Goal: Transaction & Acquisition: Purchase product/service

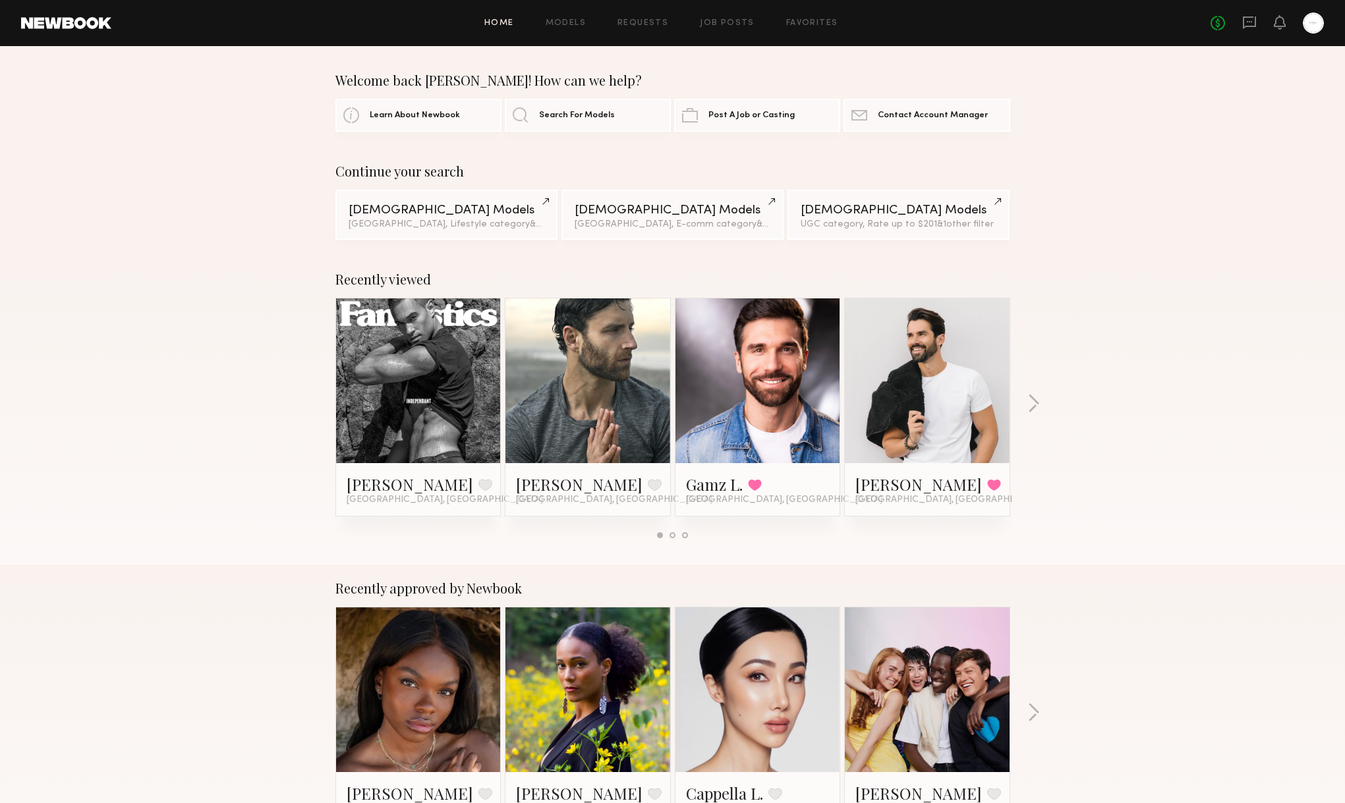
scroll to position [1, 0]
click at [1025, 409] on div "Recently viewed Nick D. Favorite Los Angeles, CA Jacob B. Favorite Los Angeles,…" at bounding box center [672, 409] width 1345 height 309
click at [1036, 407] on button "button" at bounding box center [1033, 404] width 13 height 22
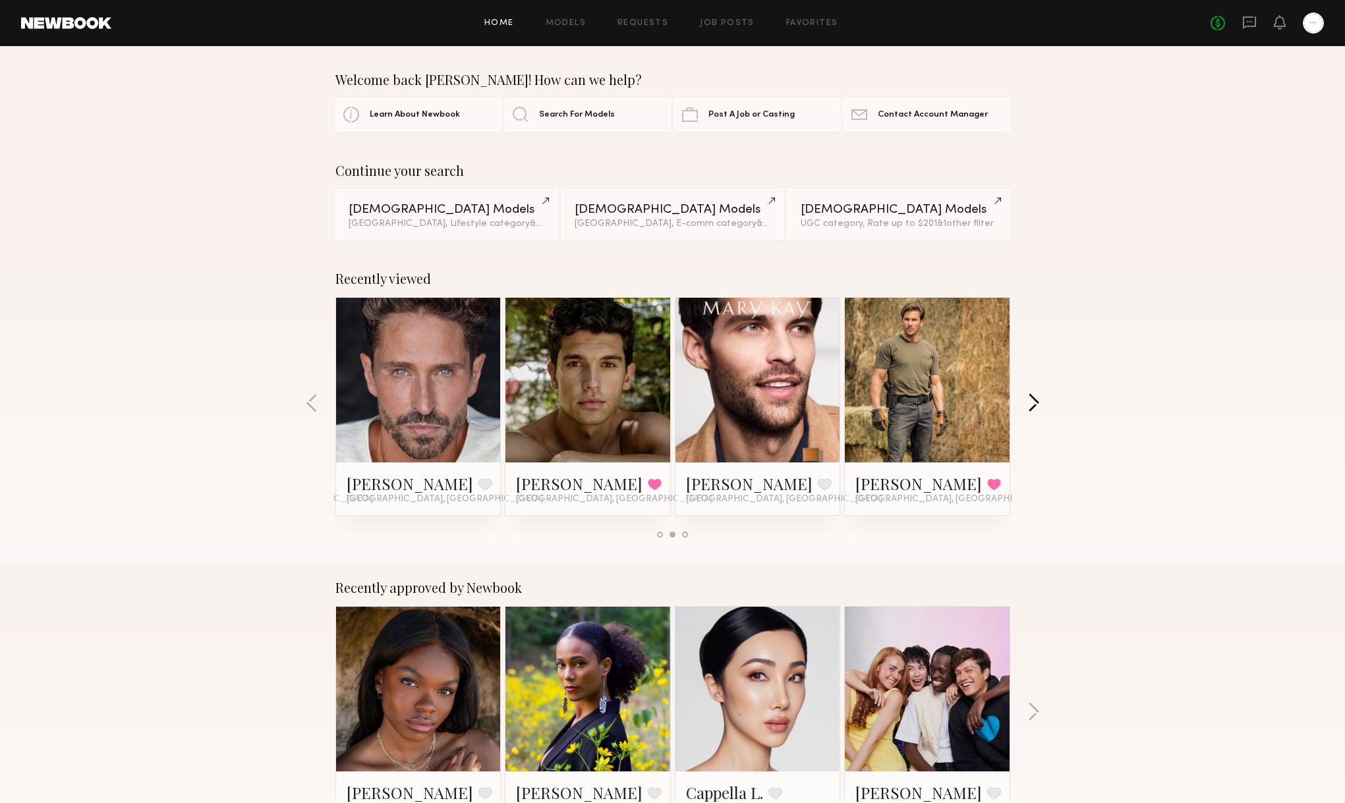
click at [1036, 407] on button "button" at bounding box center [1033, 404] width 13 height 22
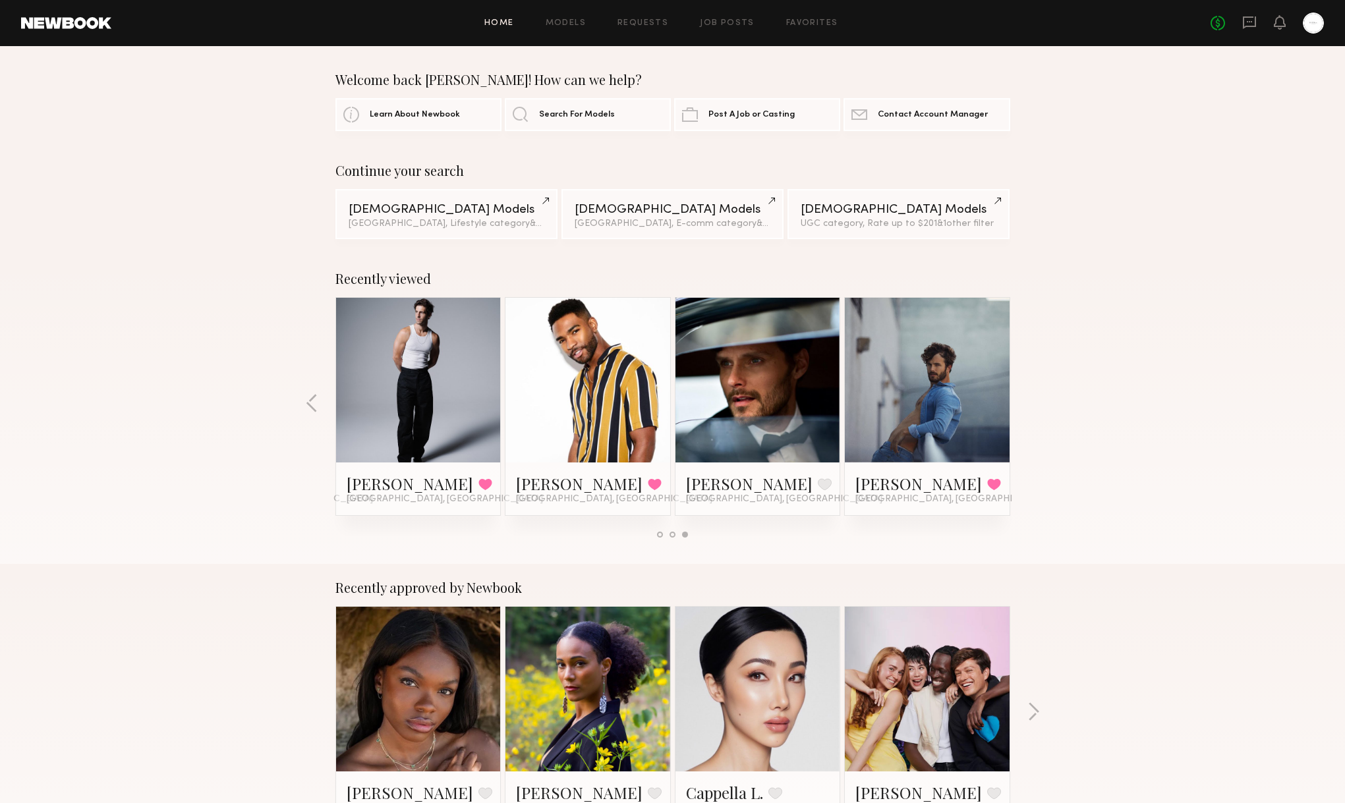
click at [444, 391] on link at bounding box center [418, 380] width 80 height 165
click at [673, 532] on div at bounding box center [672, 535] width 6 height 6
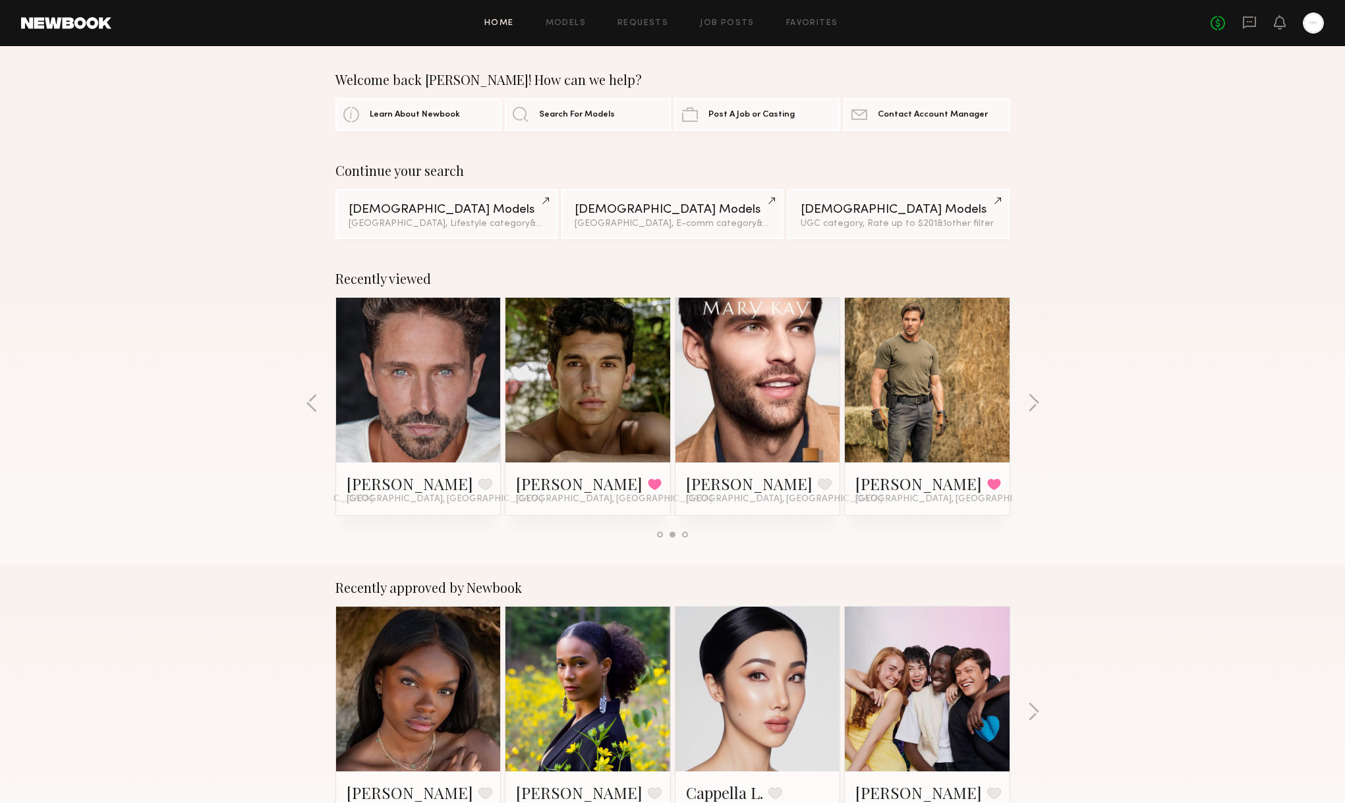
click at [586, 385] on link at bounding box center [588, 380] width 80 height 165
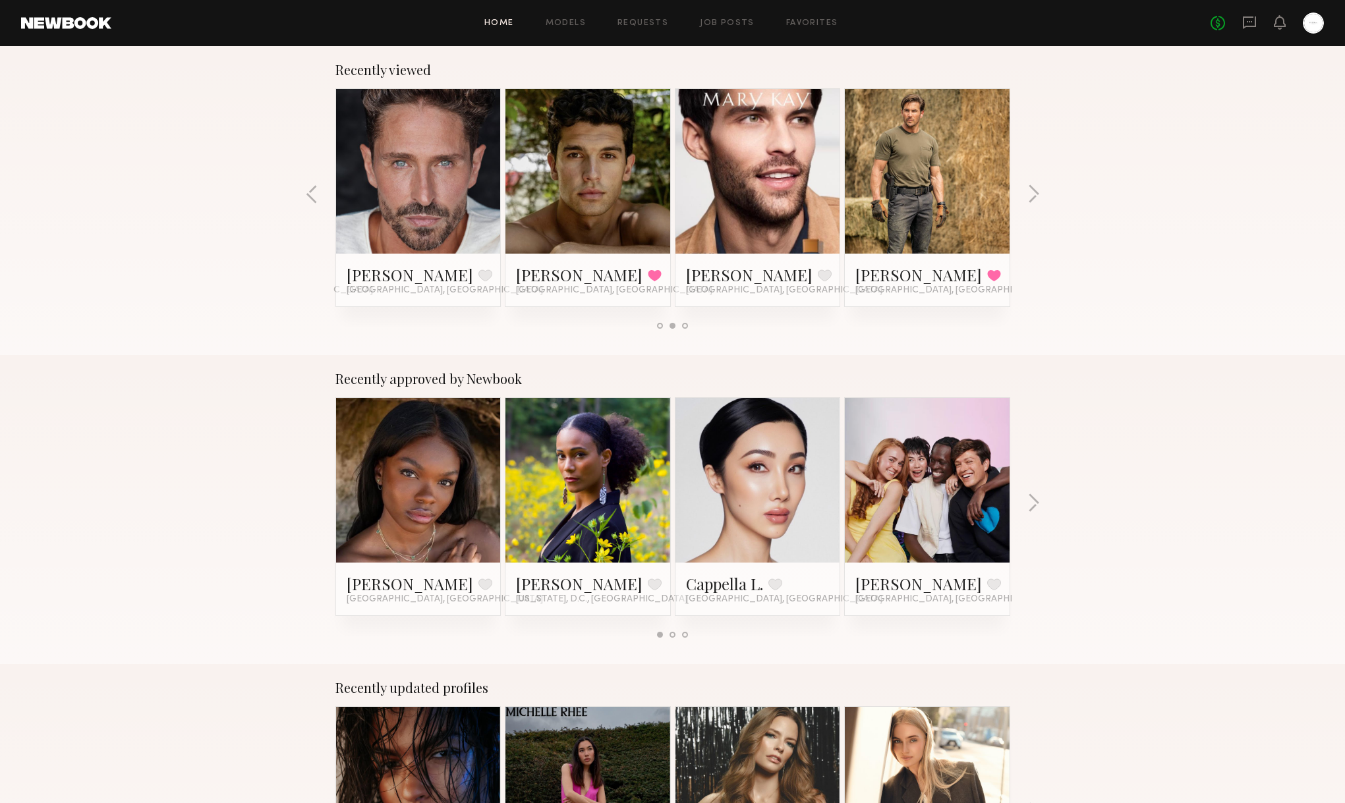
scroll to position [55, 0]
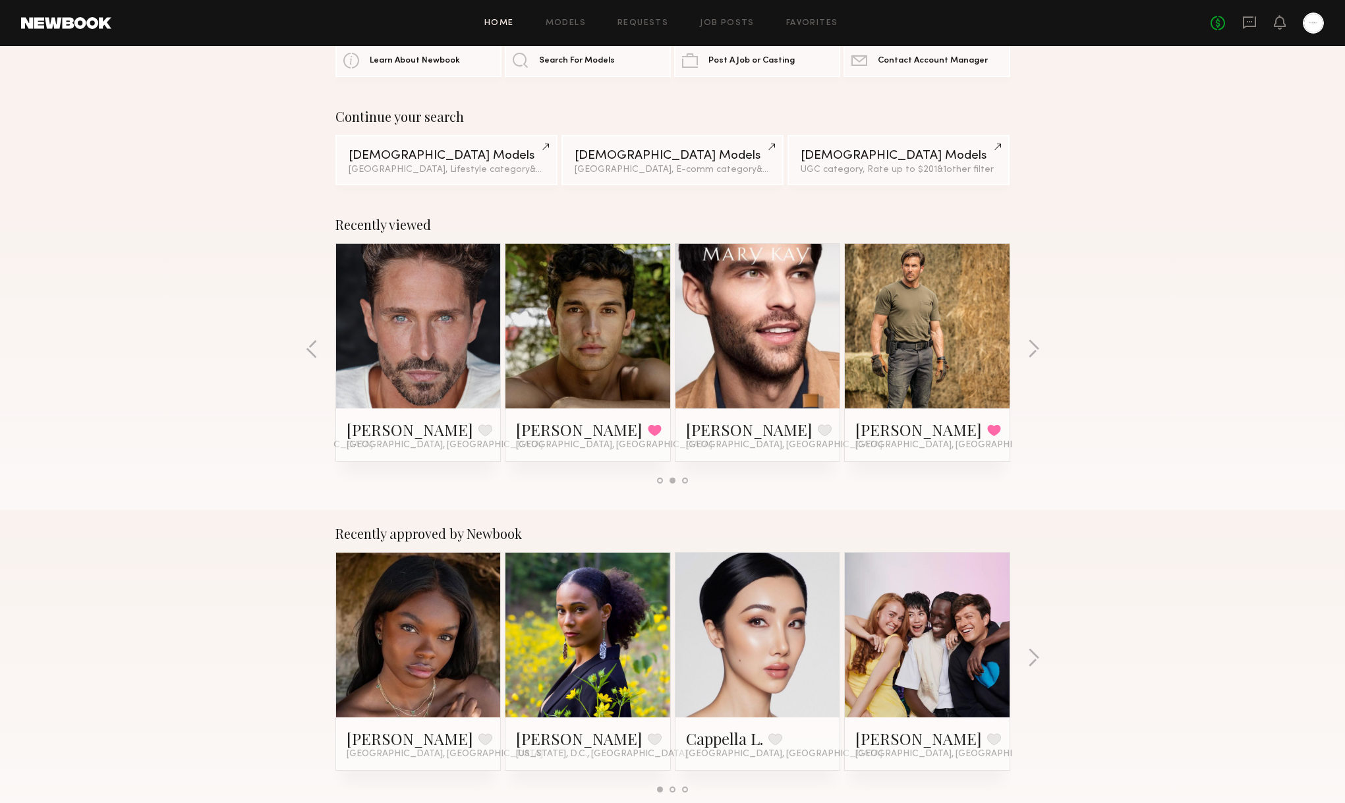
click at [1041, 356] on div "Recently viewed Nick D. Favorite Los Angeles, CA Jacob B. Favorite Los Angeles,…" at bounding box center [672, 355] width 1345 height 309
click at [1038, 351] on button "button" at bounding box center [1033, 350] width 13 height 22
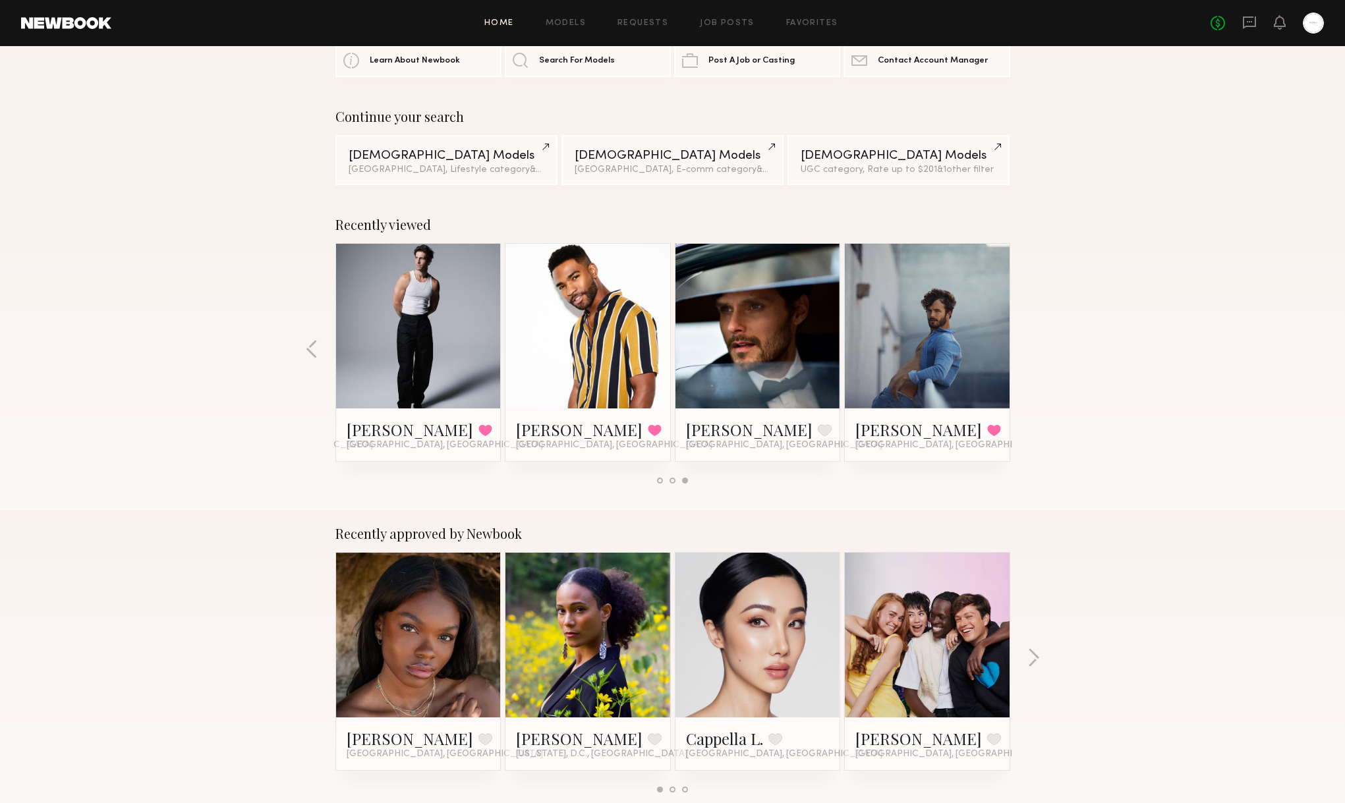
click at [1038, 351] on div "Recently viewed Nick D. Favorite Los Angeles, CA Jacob B. Favorite Los Angeles,…" at bounding box center [672, 355] width 1345 height 309
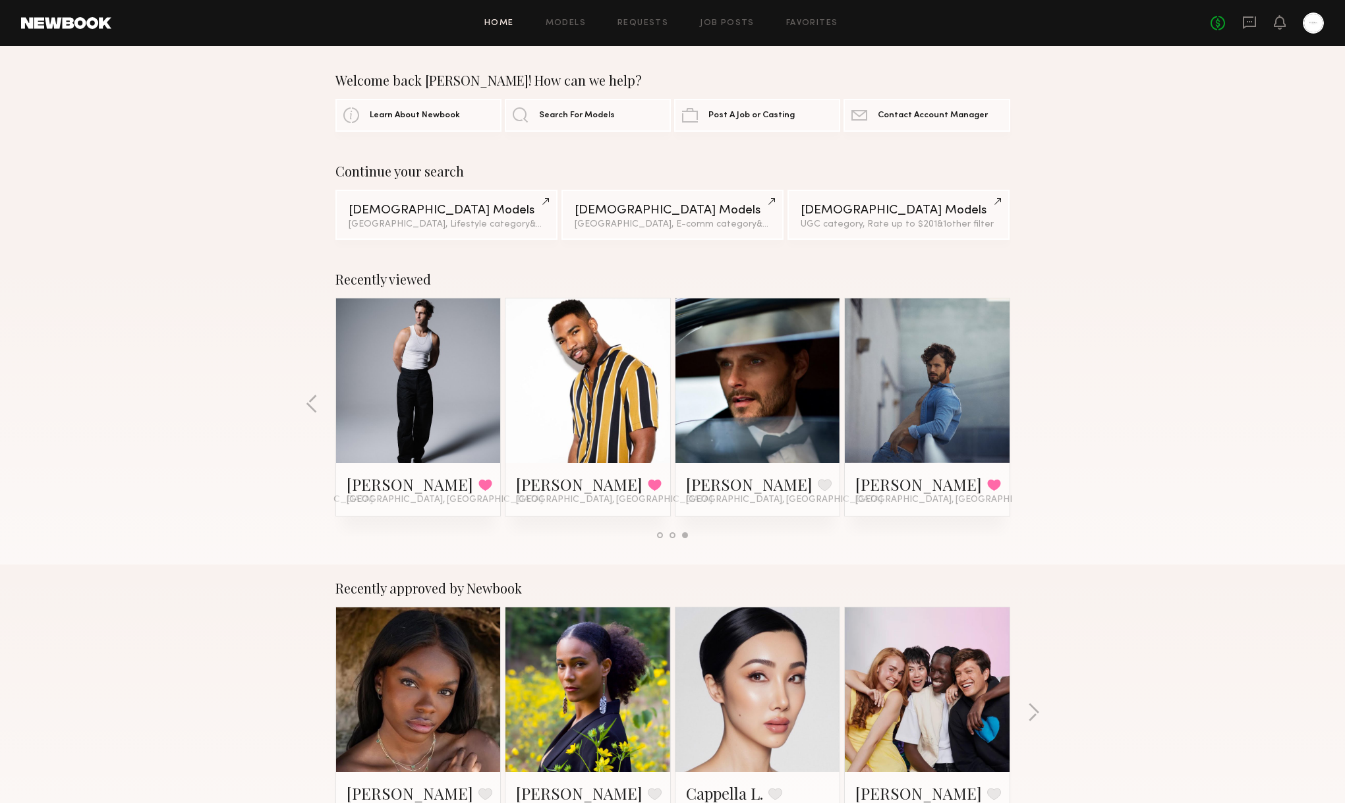
click at [576, 15] on div "Home Models Requests Job Posts Favorites Sign Out No fees up to $5,000" at bounding box center [717, 23] width 1212 height 21
click at [576, 22] on link "Models" at bounding box center [566, 23] width 40 height 9
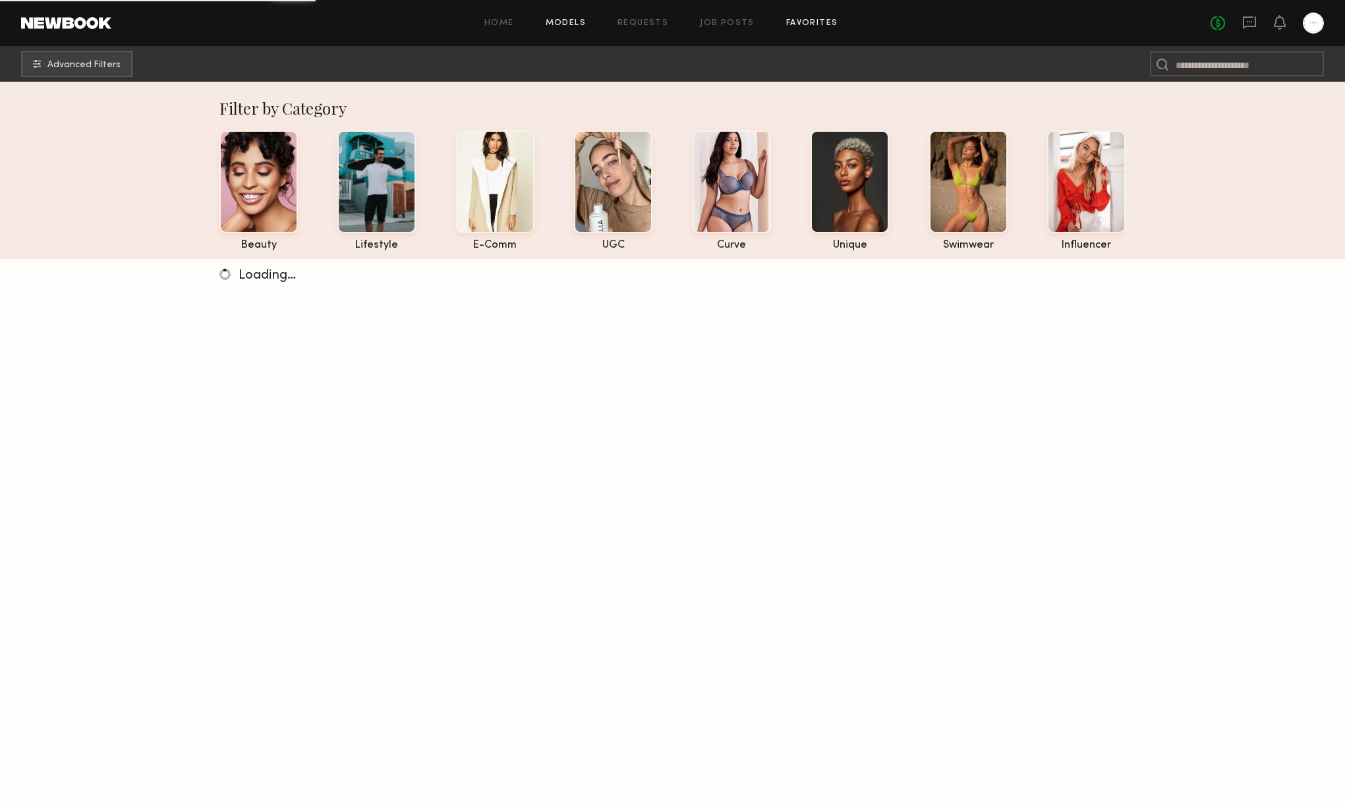
click at [810, 19] on link "Favorites" at bounding box center [812, 23] width 52 height 9
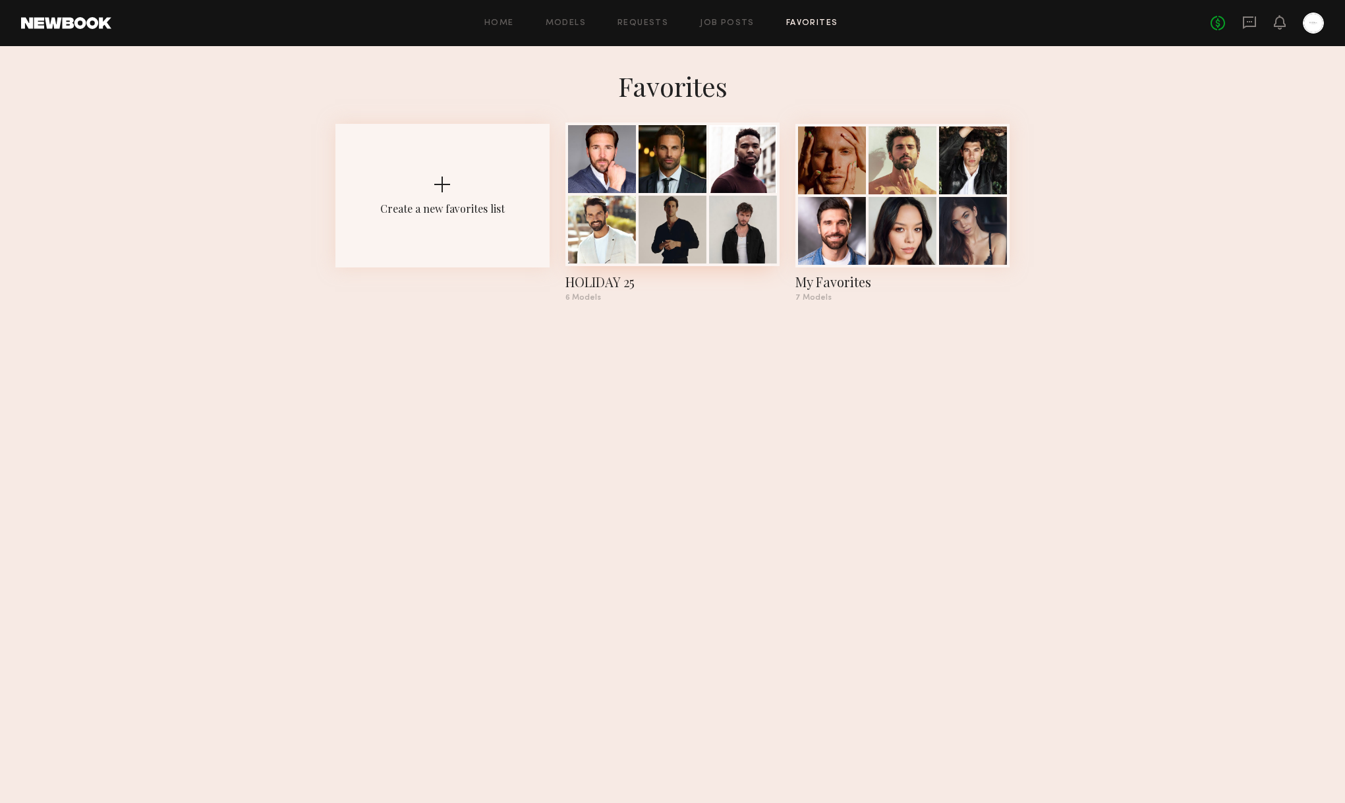
click at [730, 212] on div at bounding box center [743, 230] width 68 height 68
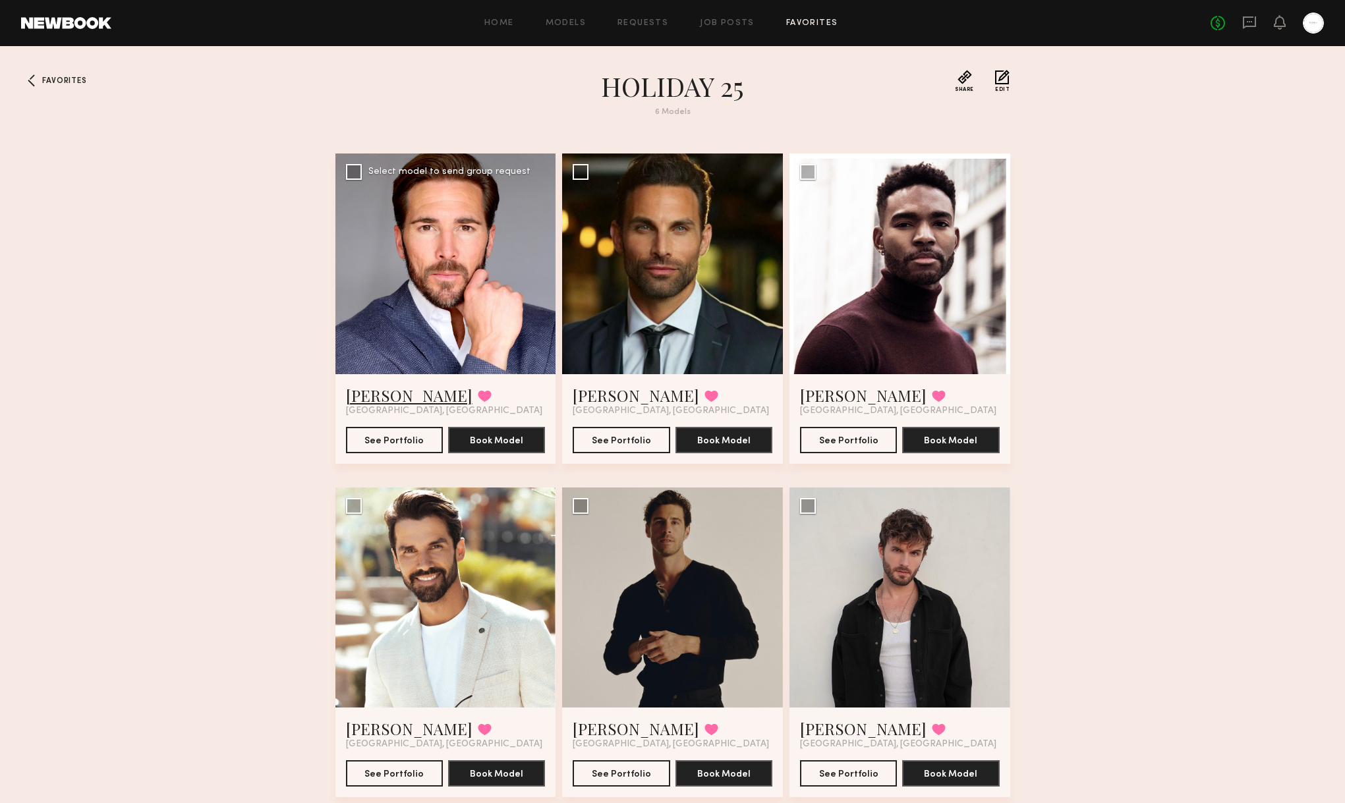
click at [424, 395] on link "Corey Randall M." at bounding box center [409, 395] width 127 height 21
click at [708, 273] on div at bounding box center [672, 264] width 221 height 221
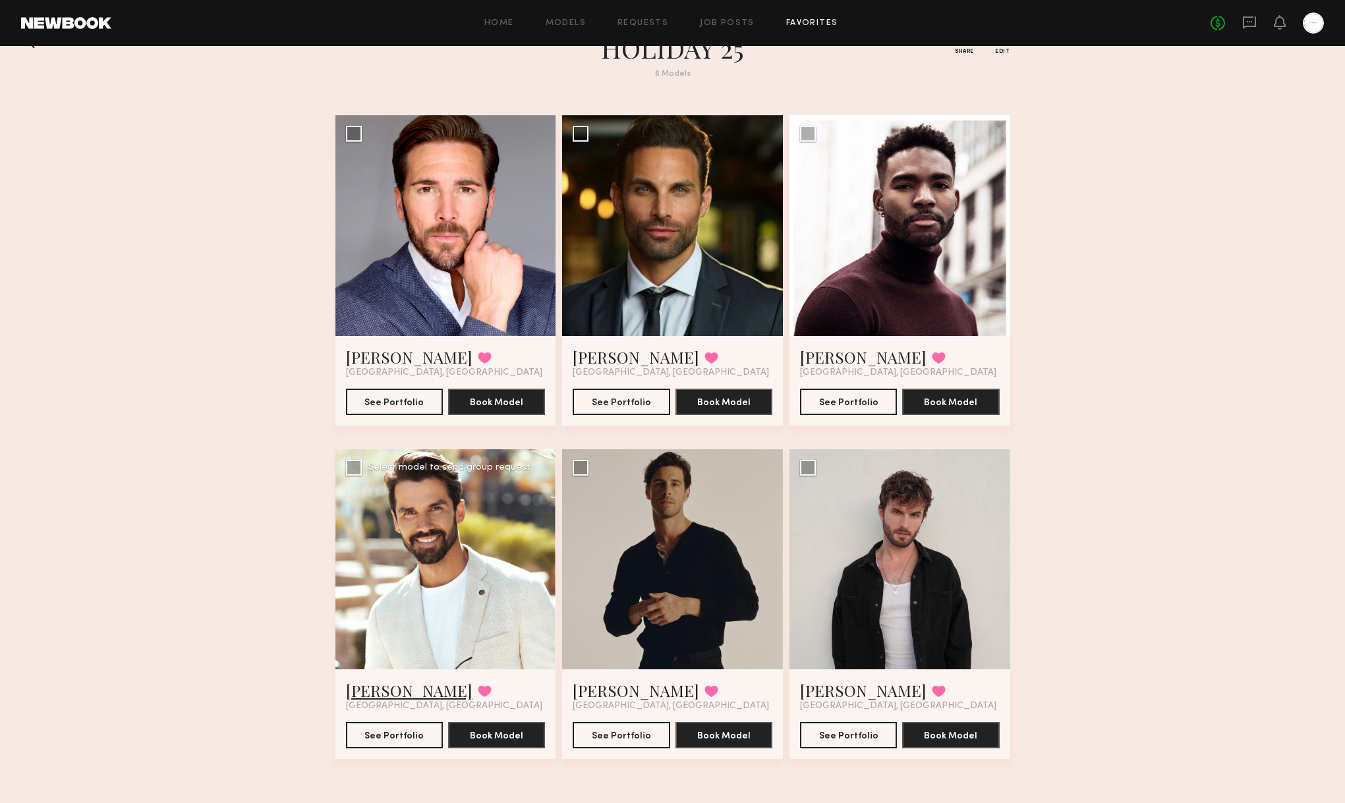
click at [387, 682] on link "Nikola M." at bounding box center [409, 690] width 127 height 21
click at [405, 354] on link "Corey Randall M." at bounding box center [409, 357] width 127 height 21
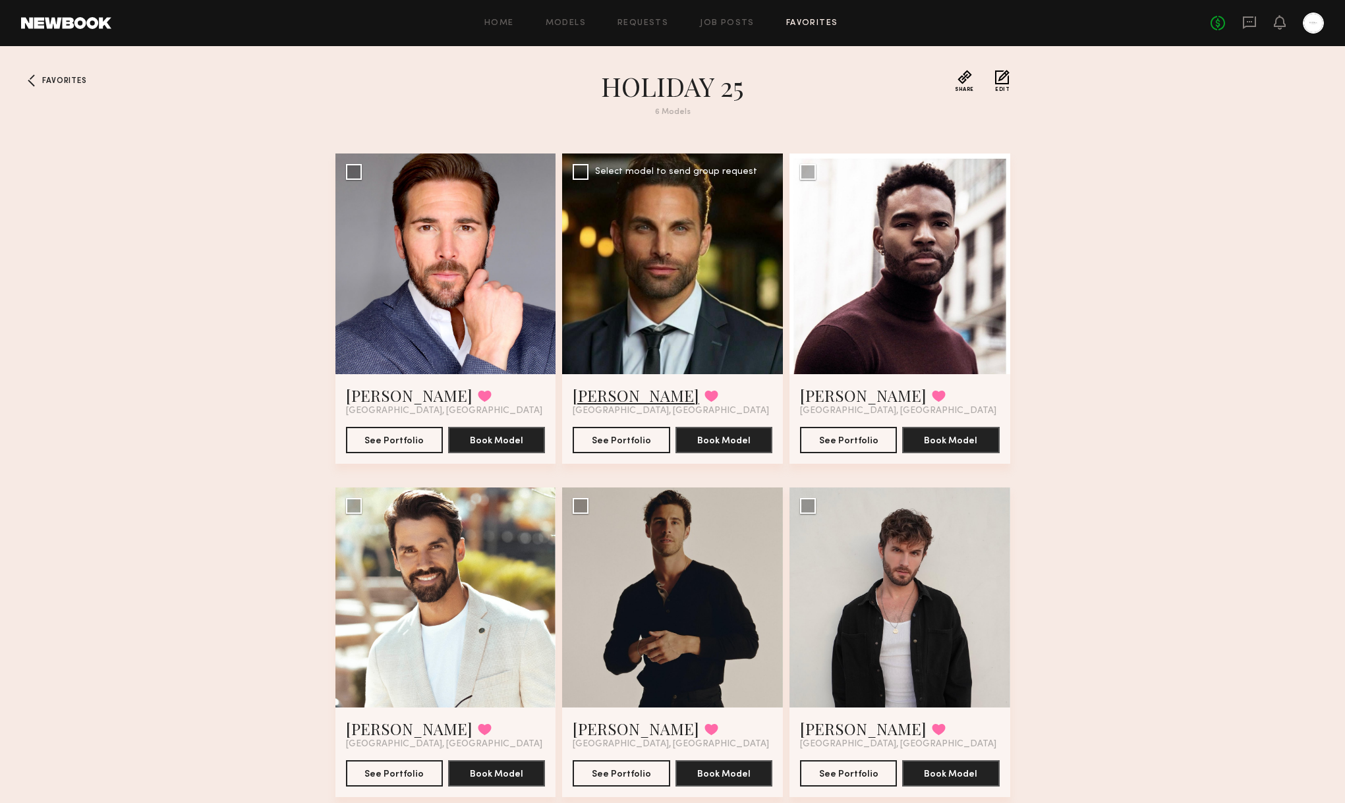
click at [587, 386] on link "[PERSON_NAME]" at bounding box center [636, 395] width 127 height 21
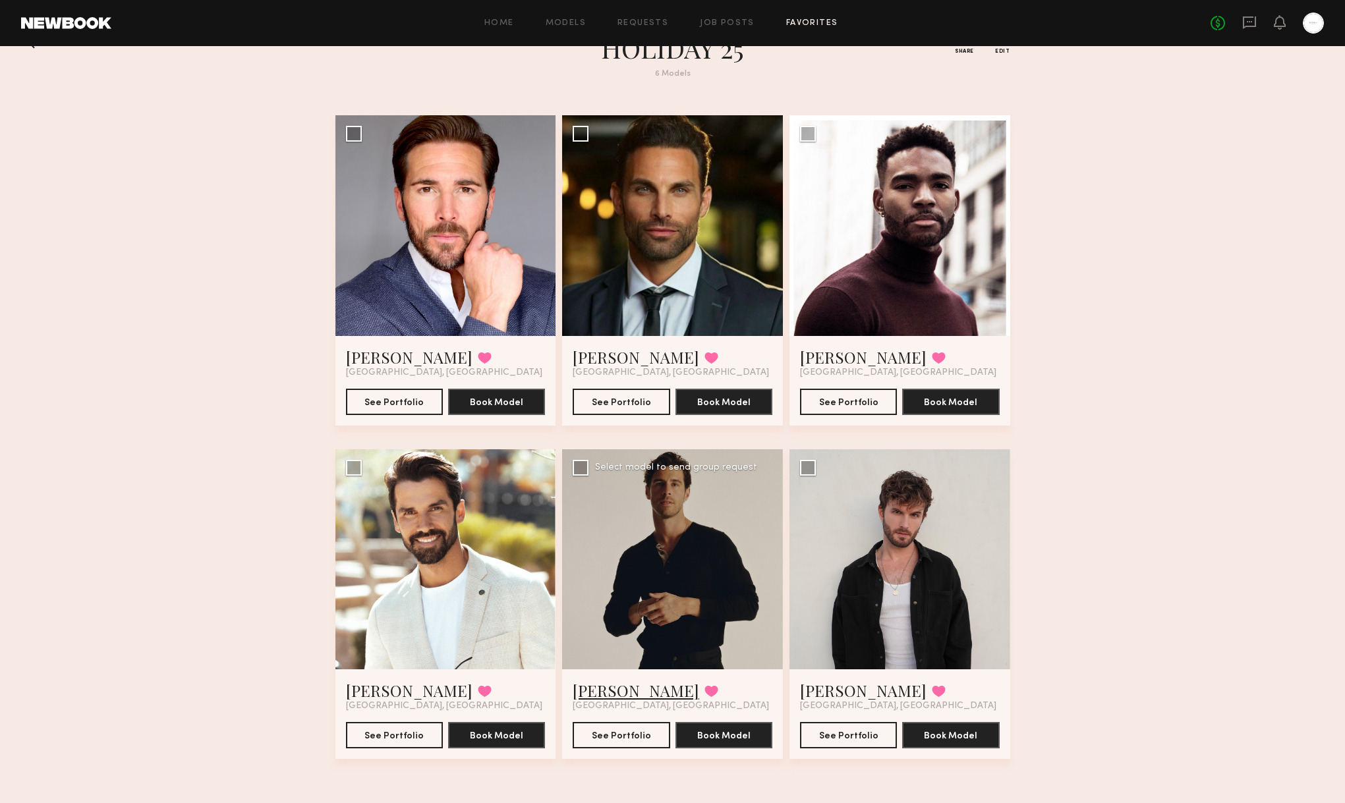
click at [621, 690] on link "Charlie M." at bounding box center [636, 690] width 127 height 21
click at [788, 20] on link "Favorites" at bounding box center [812, 23] width 52 height 9
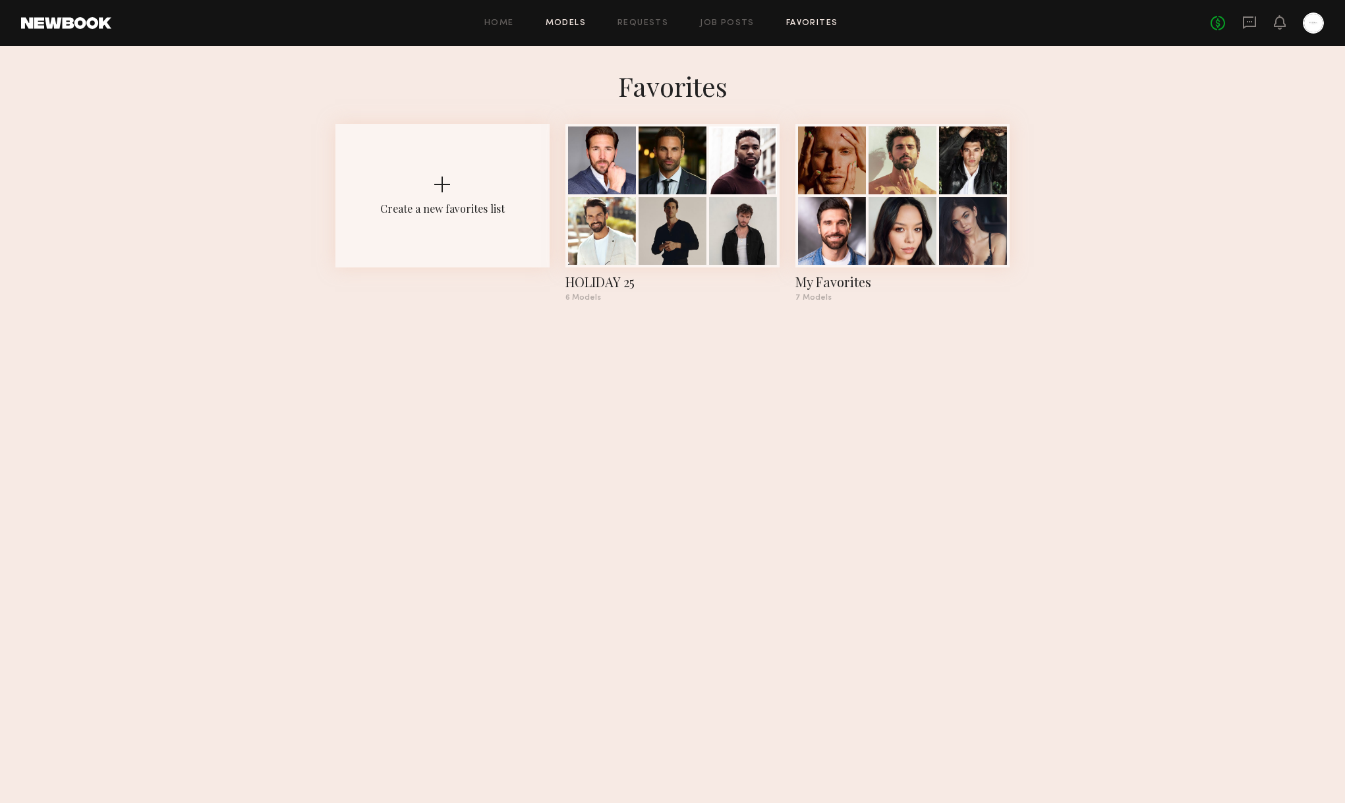
drag, startPoint x: 547, startPoint y: 22, endPoint x: 561, endPoint y: 20, distance: 14.7
click at [547, 22] on div "Home Models Requests Job Posts Favorites Sign Out" at bounding box center [660, 23] width 1099 height 9
click at [561, 20] on link "Models" at bounding box center [566, 23] width 40 height 9
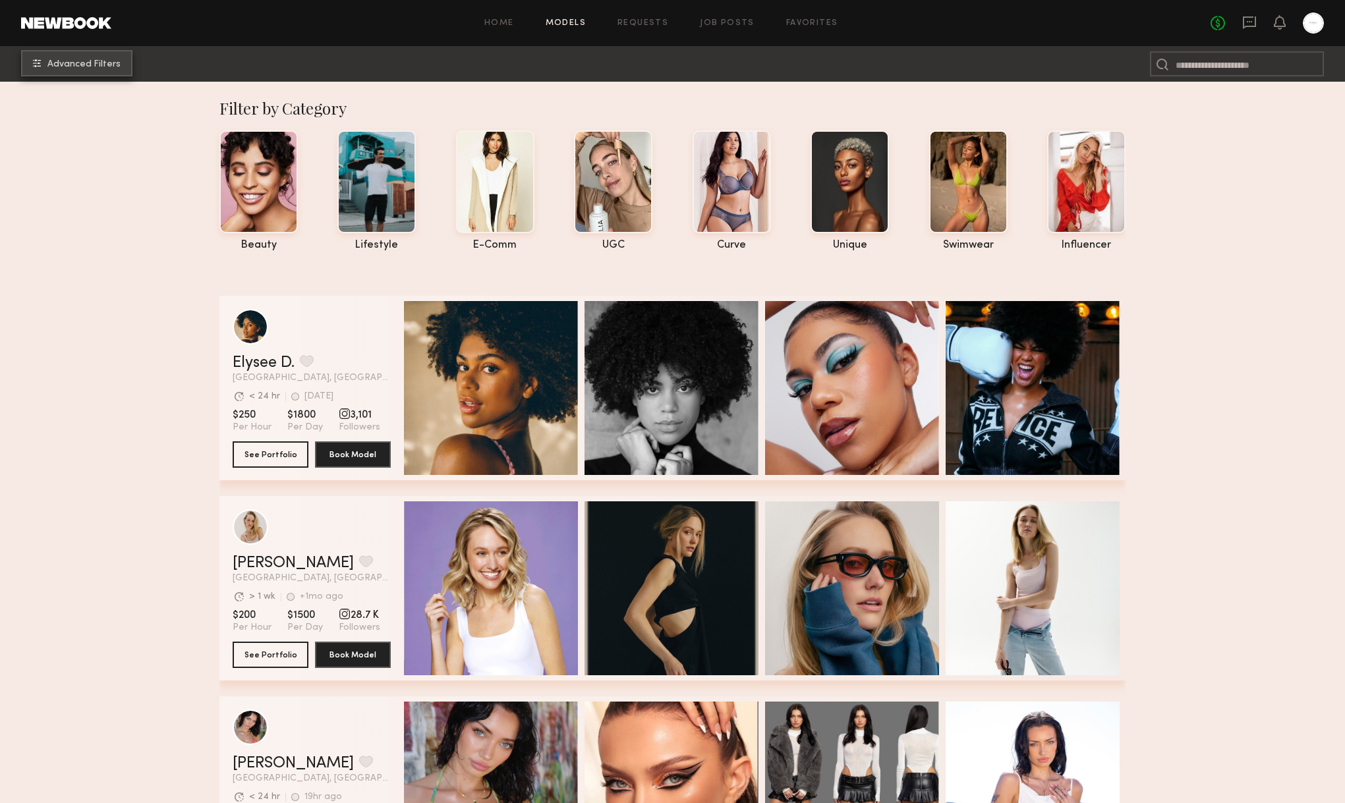
click at [61, 76] on button "Advanced Filters" at bounding box center [76, 63] width 111 height 26
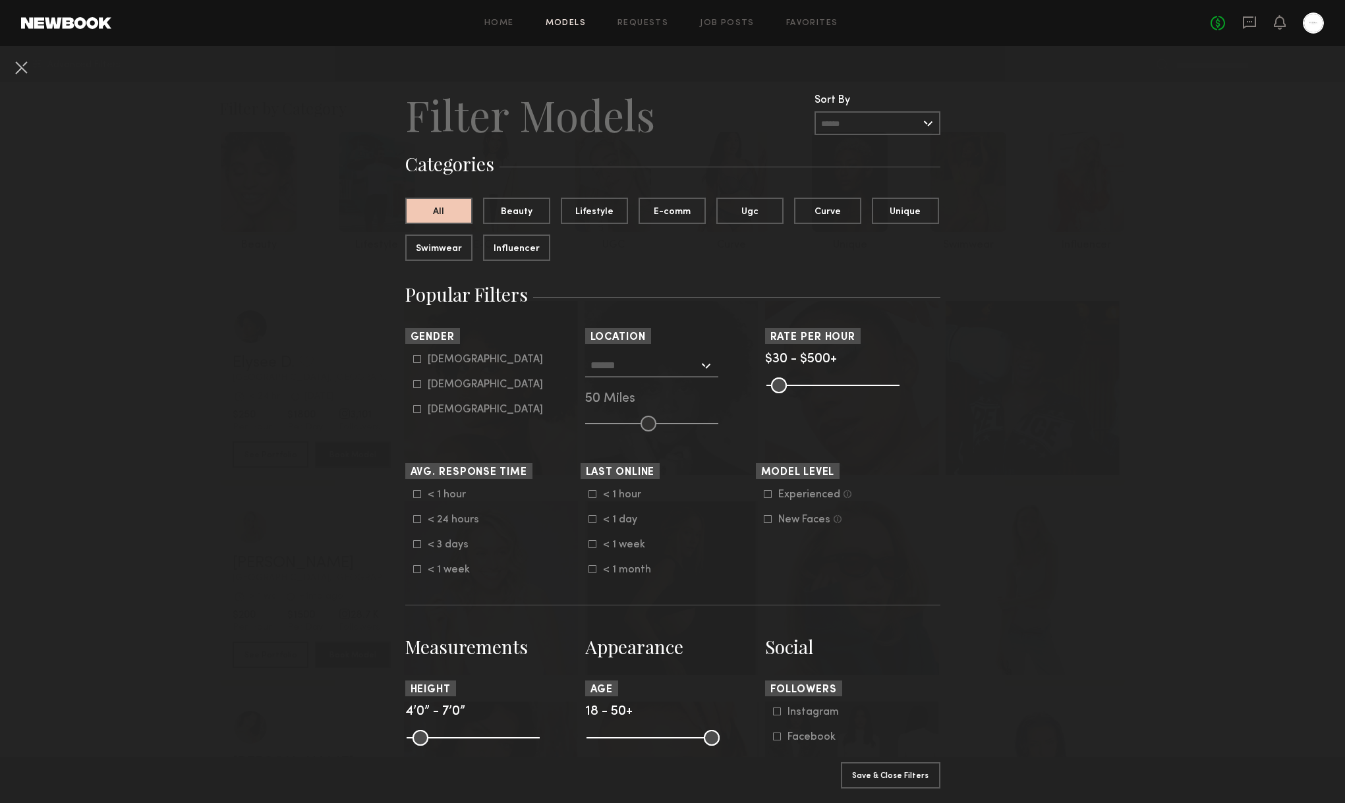
click at [416, 358] on icon at bounding box center [417, 359] width 8 height 8
type input "*"
click at [928, 779] on button "Apply 1 Filters & Close" at bounding box center [890, 775] width 99 height 26
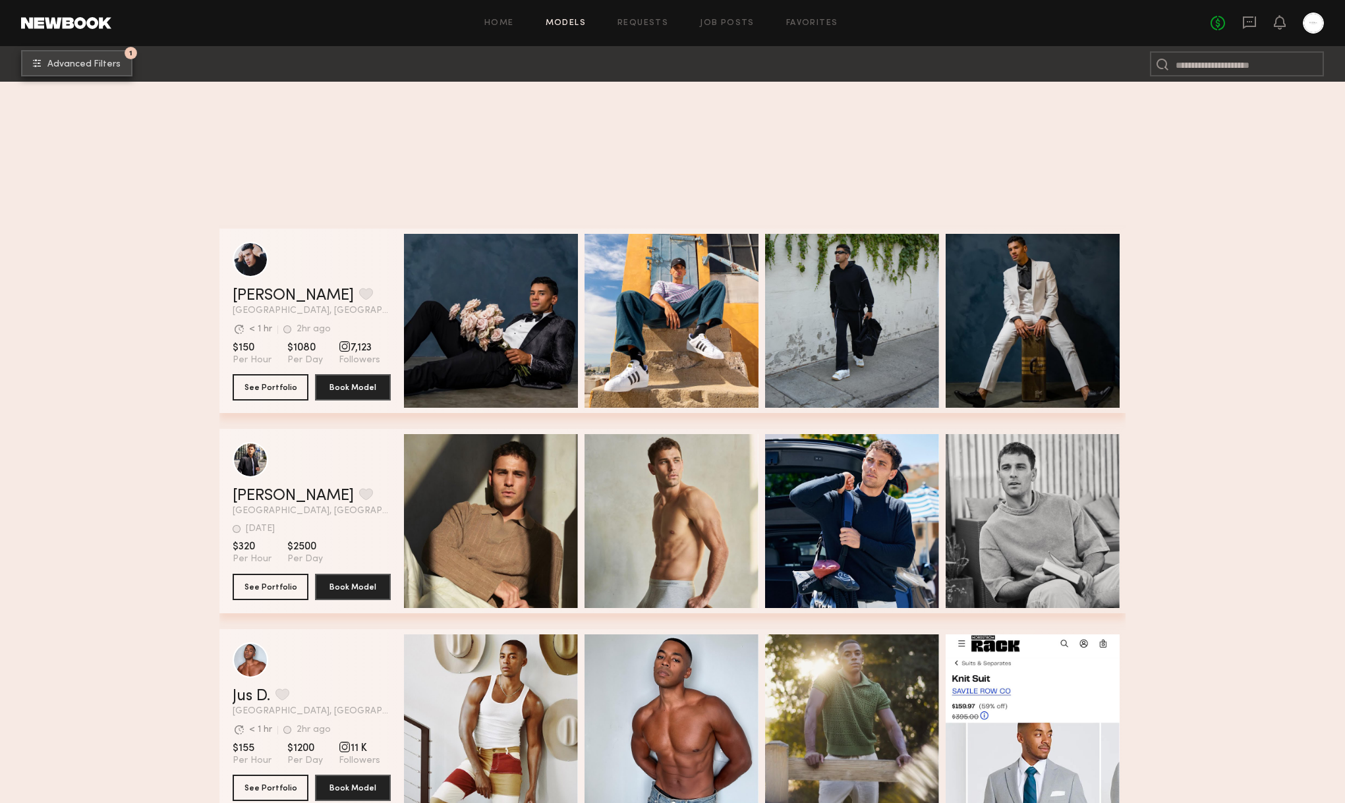
scroll to position [1023, 0]
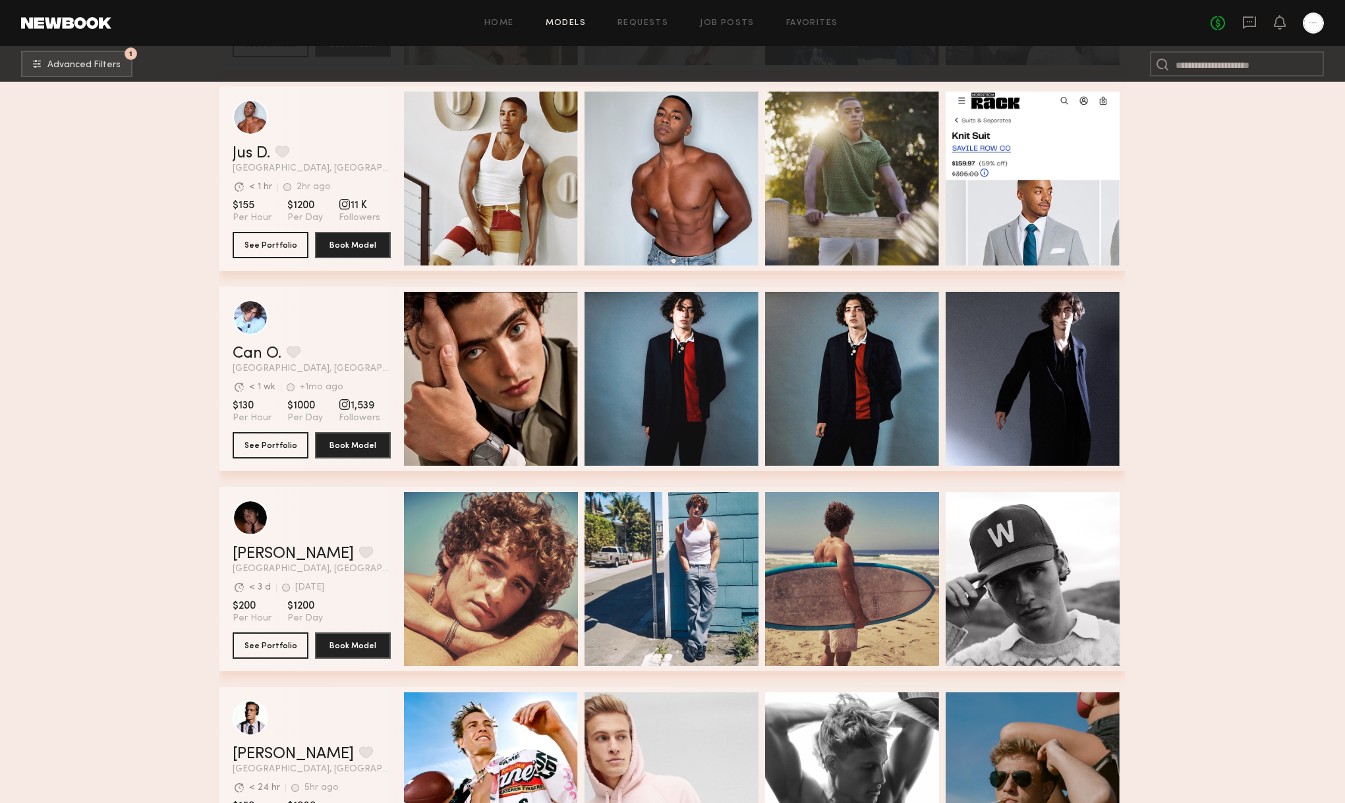
click at [152, 354] on section "Filter by Category beauty lifestyle e-comm UGC curve unique swimwear influencer…" at bounding box center [672, 374] width 1345 height 2630
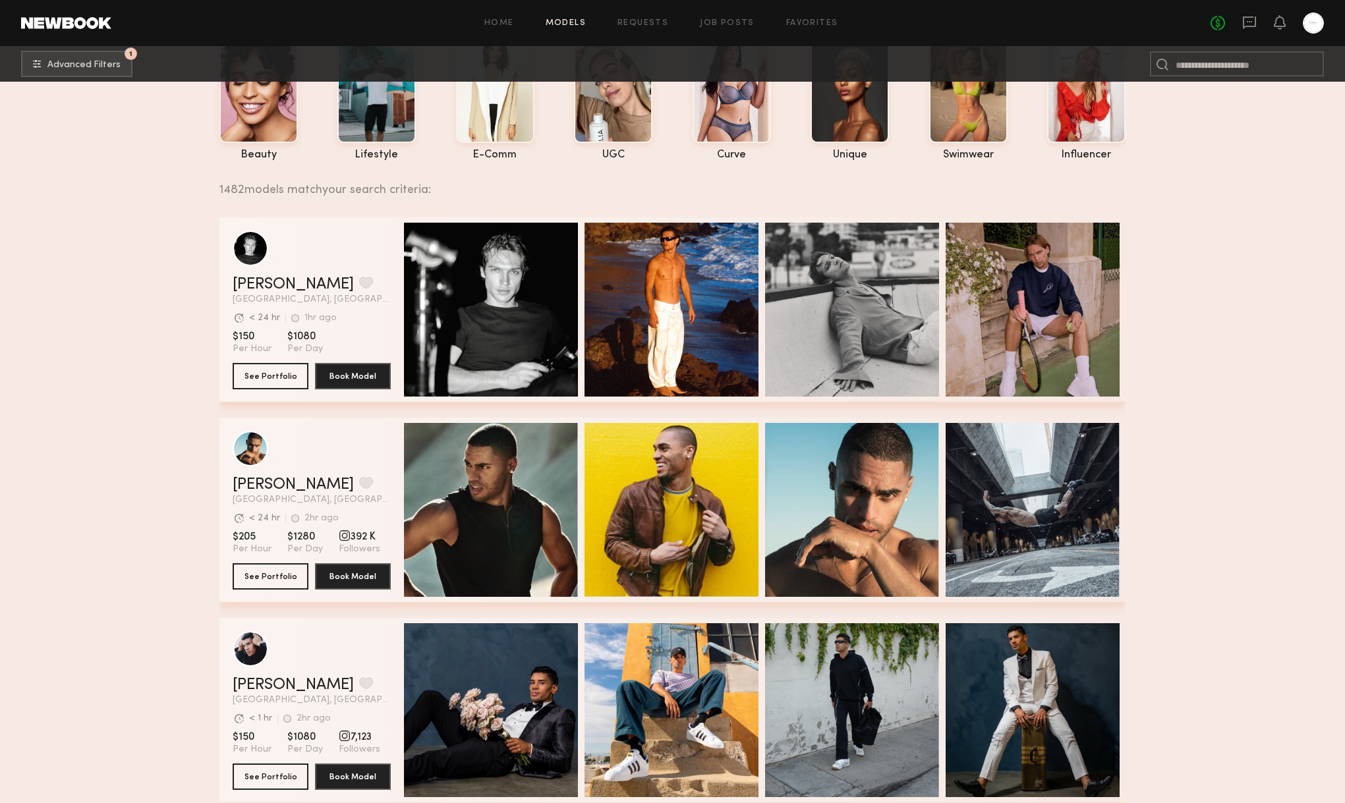
scroll to position [0, 0]
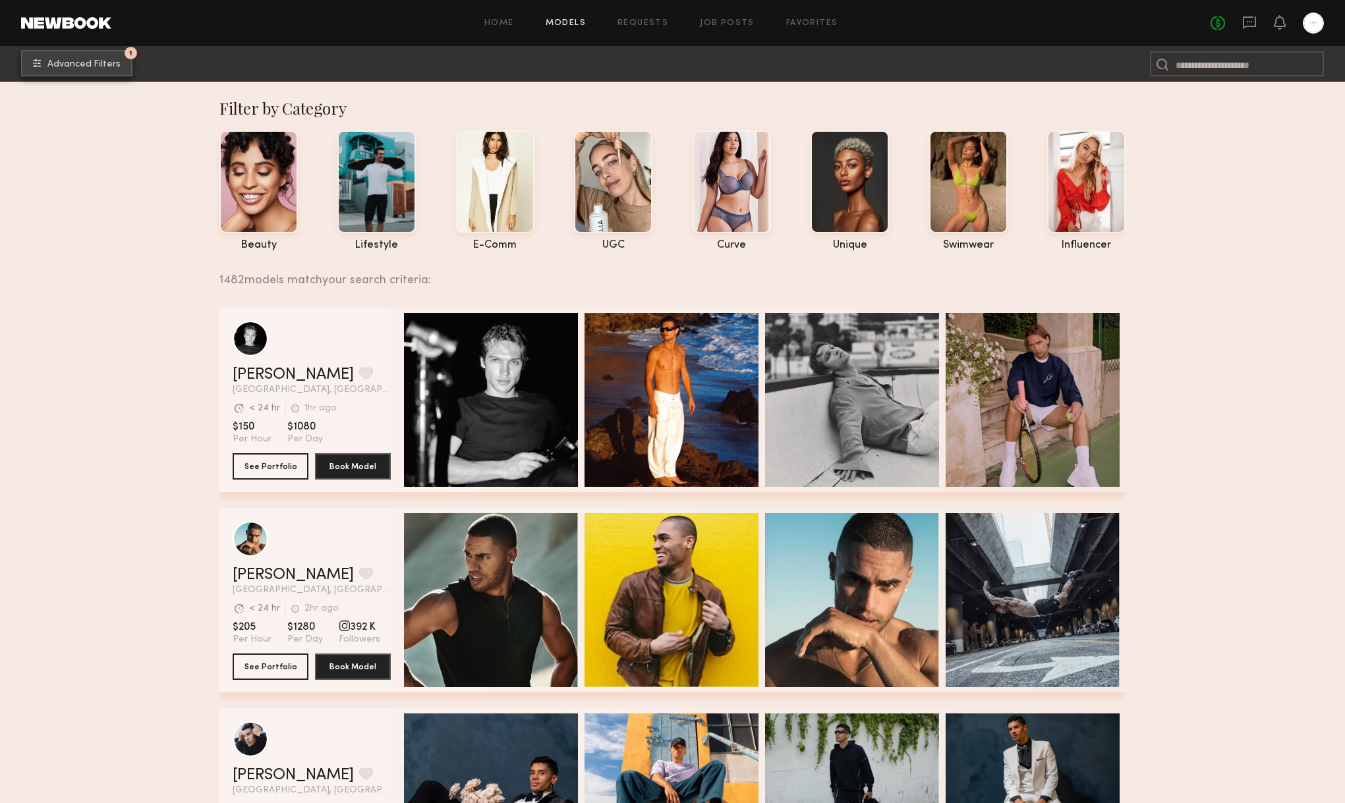
click at [96, 67] on span "Advanced Filters" at bounding box center [83, 64] width 73 height 9
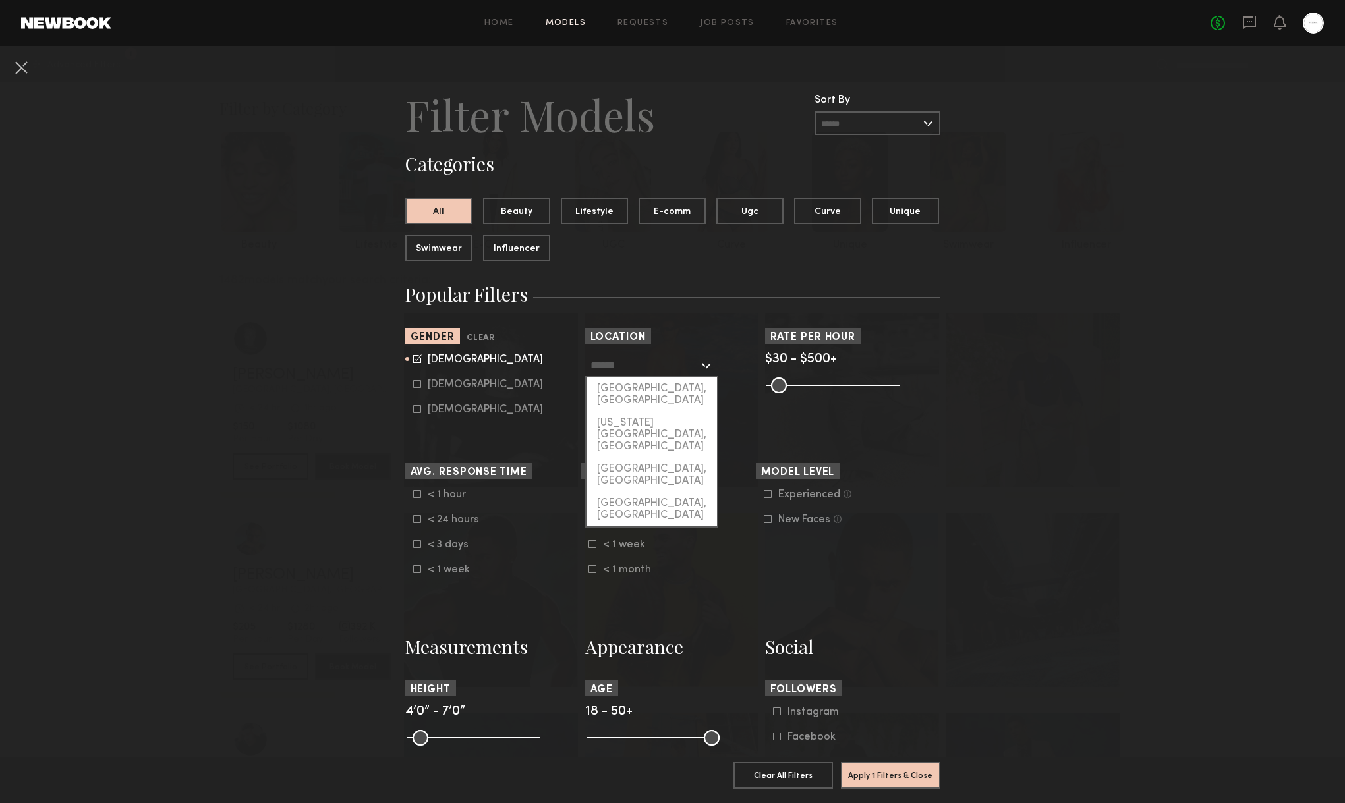
click at [608, 360] on input "text" at bounding box center [644, 365] width 108 height 22
click at [635, 391] on div "[GEOGRAPHIC_DATA], [GEOGRAPHIC_DATA]" at bounding box center [651, 395] width 130 height 34
type input "**********"
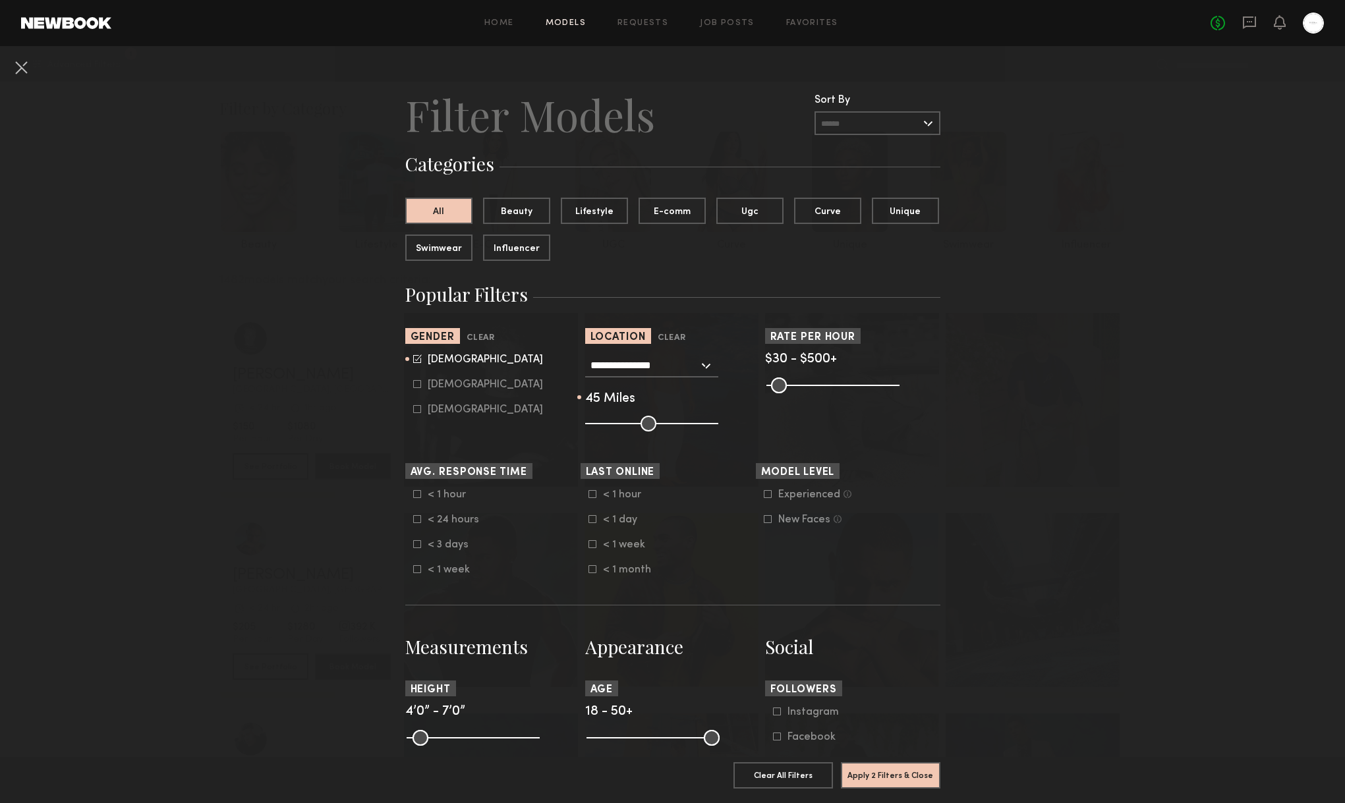
type input "**"
click at [647, 424] on input "range" at bounding box center [651, 424] width 133 height 16
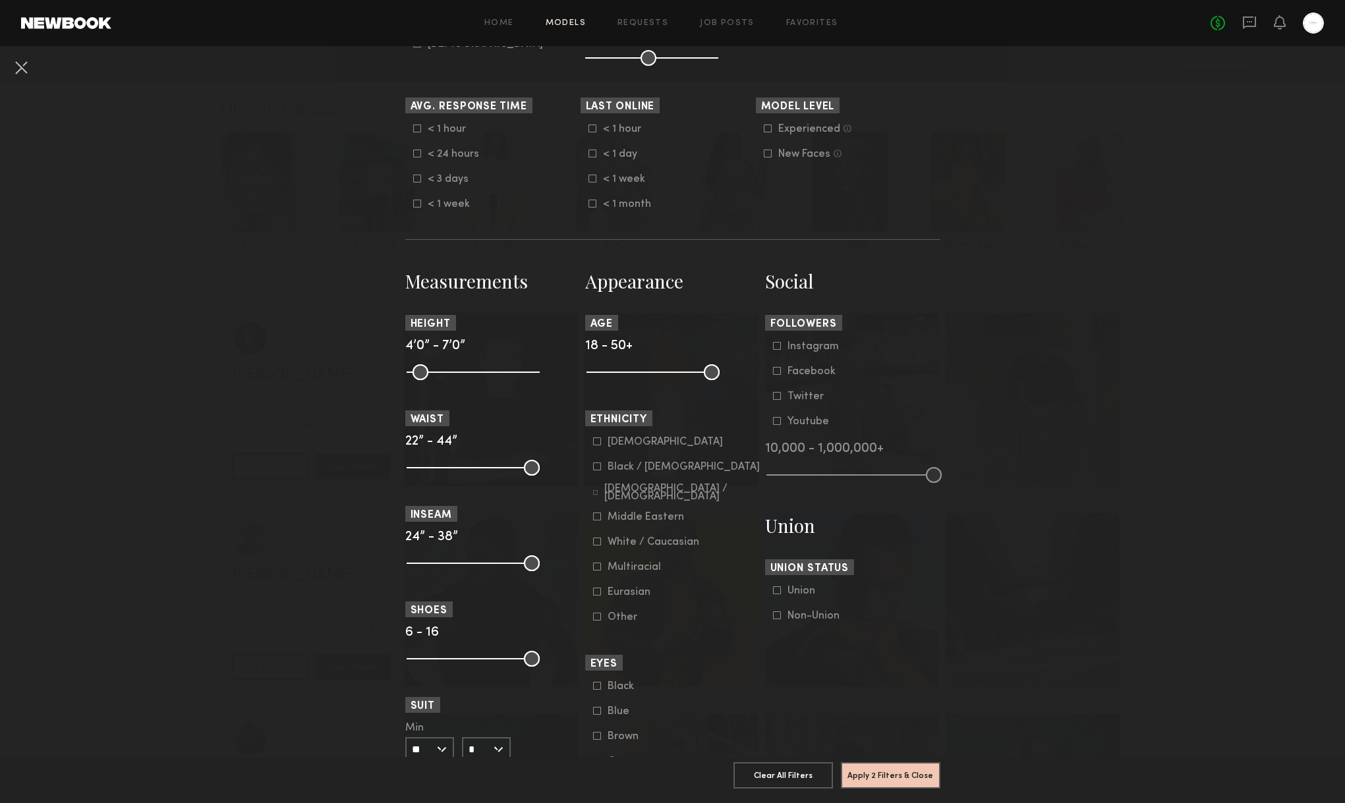
scroll to position [367, 0]
drag, startPoint x: 593, startPoint y: 371, endPoint x: 657, endPoint y: 375, distance: 64.0
type input "**"
click at [657, 375] on input "range" at bounding box center [652, 371] width 133 height 16
click at [892, 780] on button "Apply 3 Filters & Close" at bounding box center [890, 775] width 99 height 26
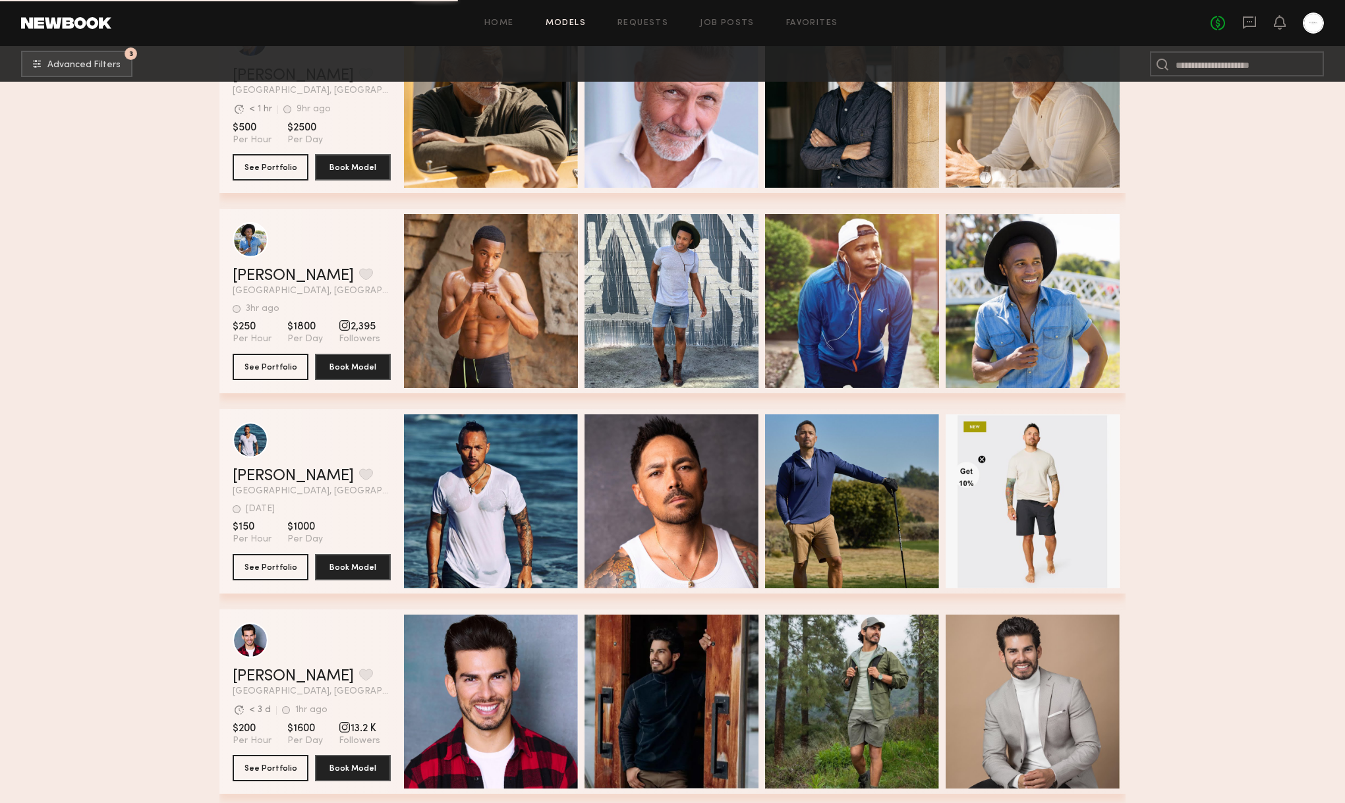
scroll to position [4346, 0]
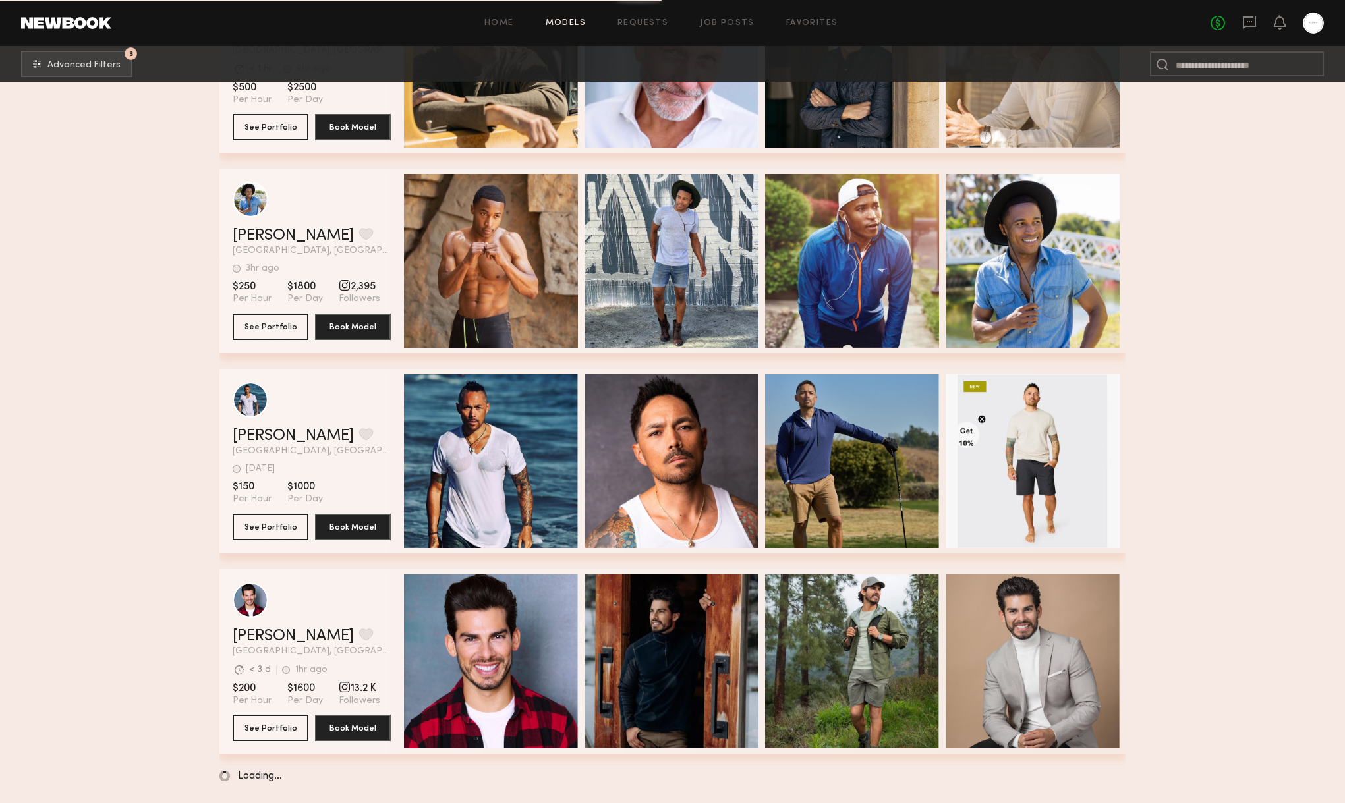
drag, startPoint x: 250, startPoint y: 310, endPoint x: 1170, endPoint y: 3, distance: 969.3
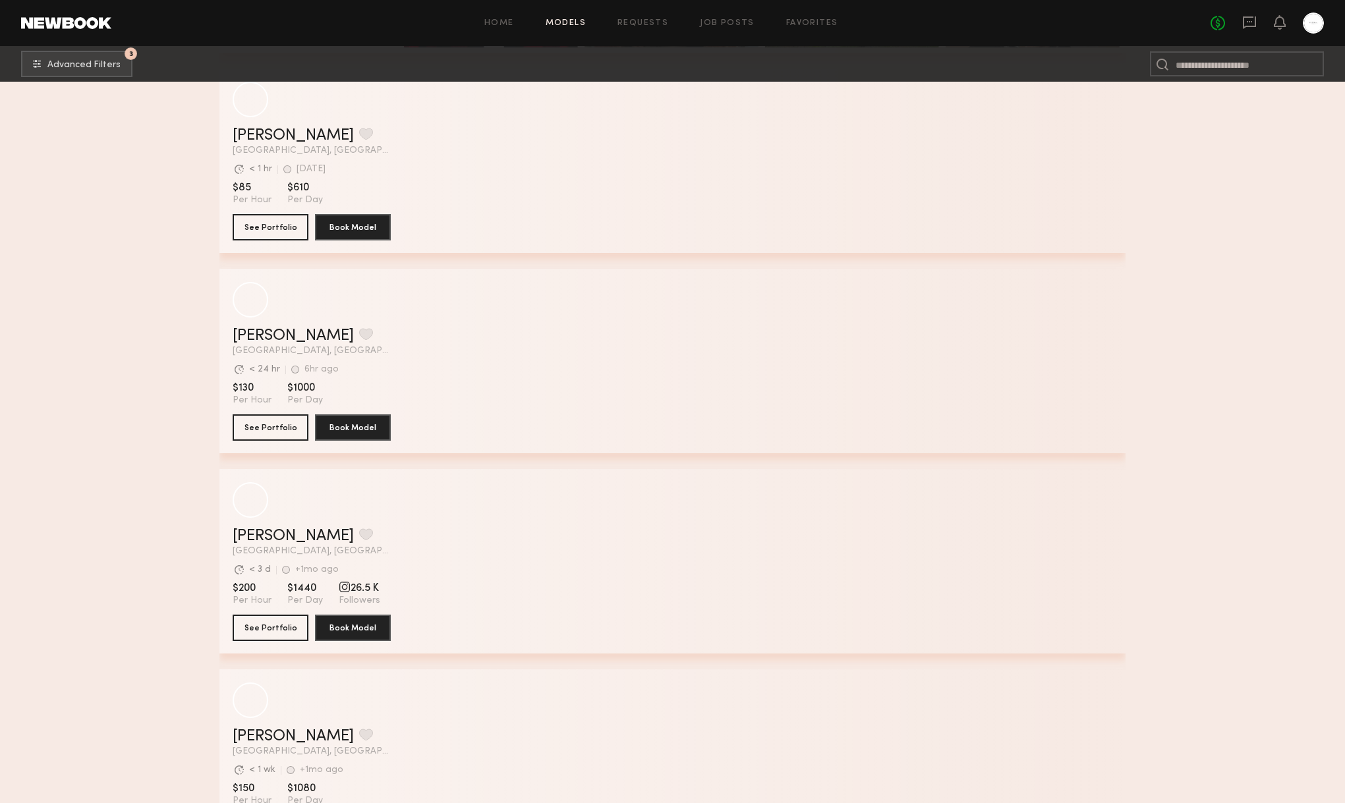
scroll to position [5186, 0]
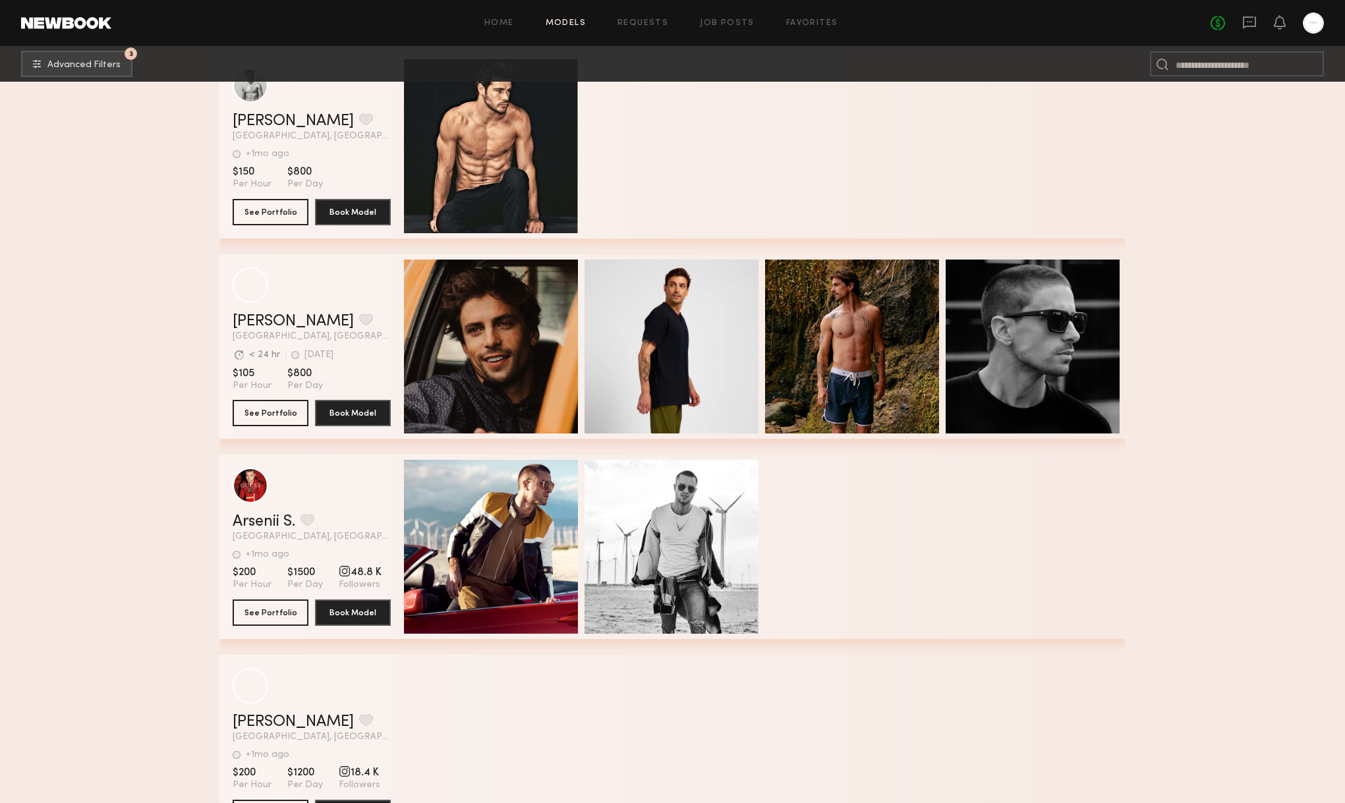
scroll to position [20757, 0]
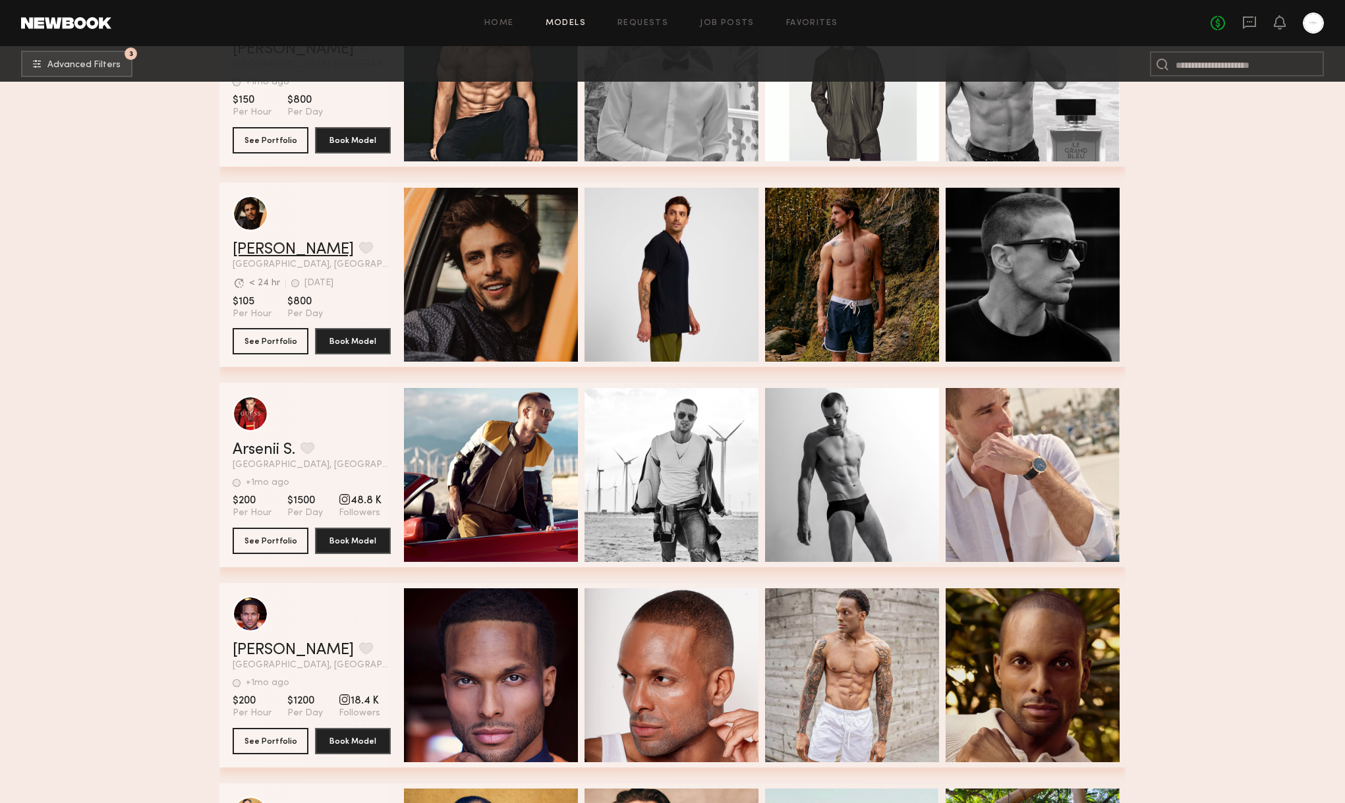
click at [268, 248] on link "Travis K." at bounding box center [293, 250] width 121 height 16
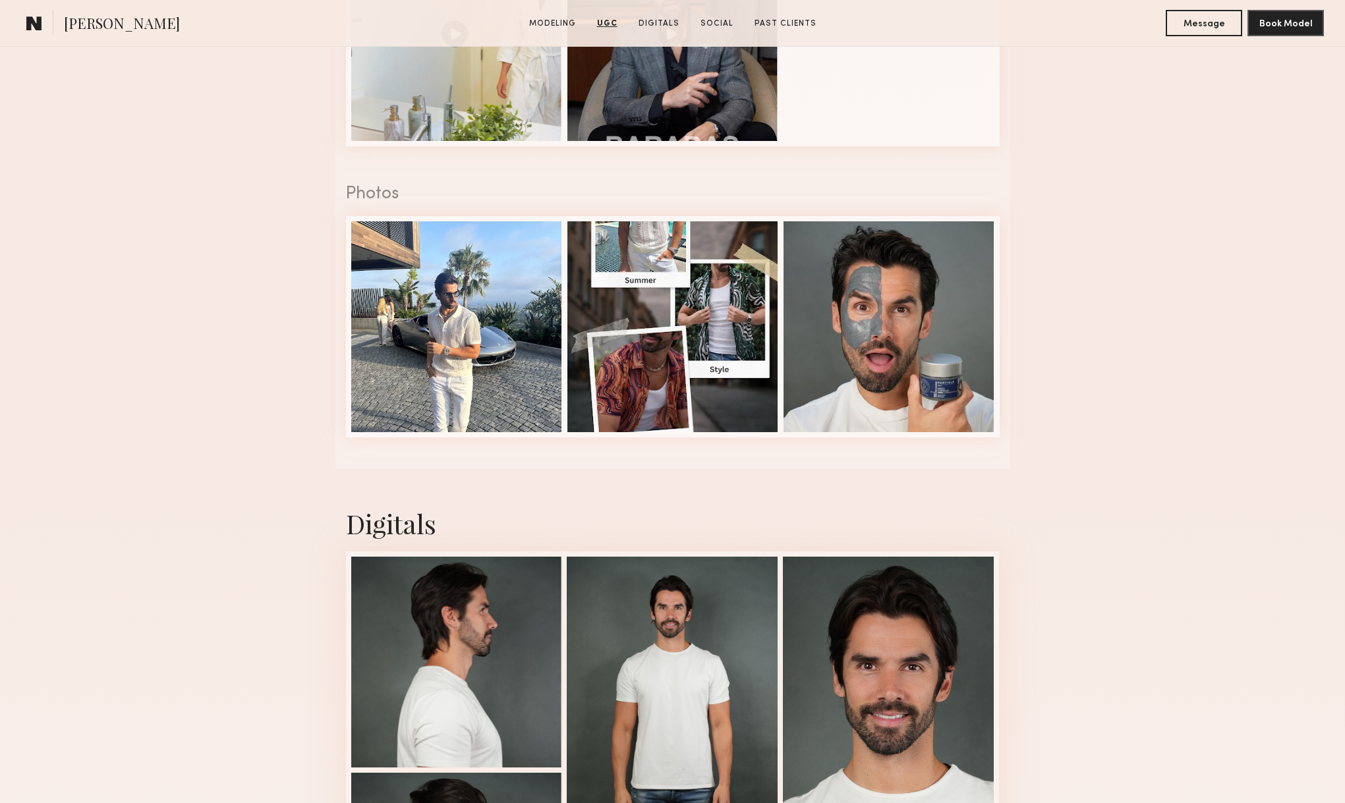
scroll to position [2018, 0]
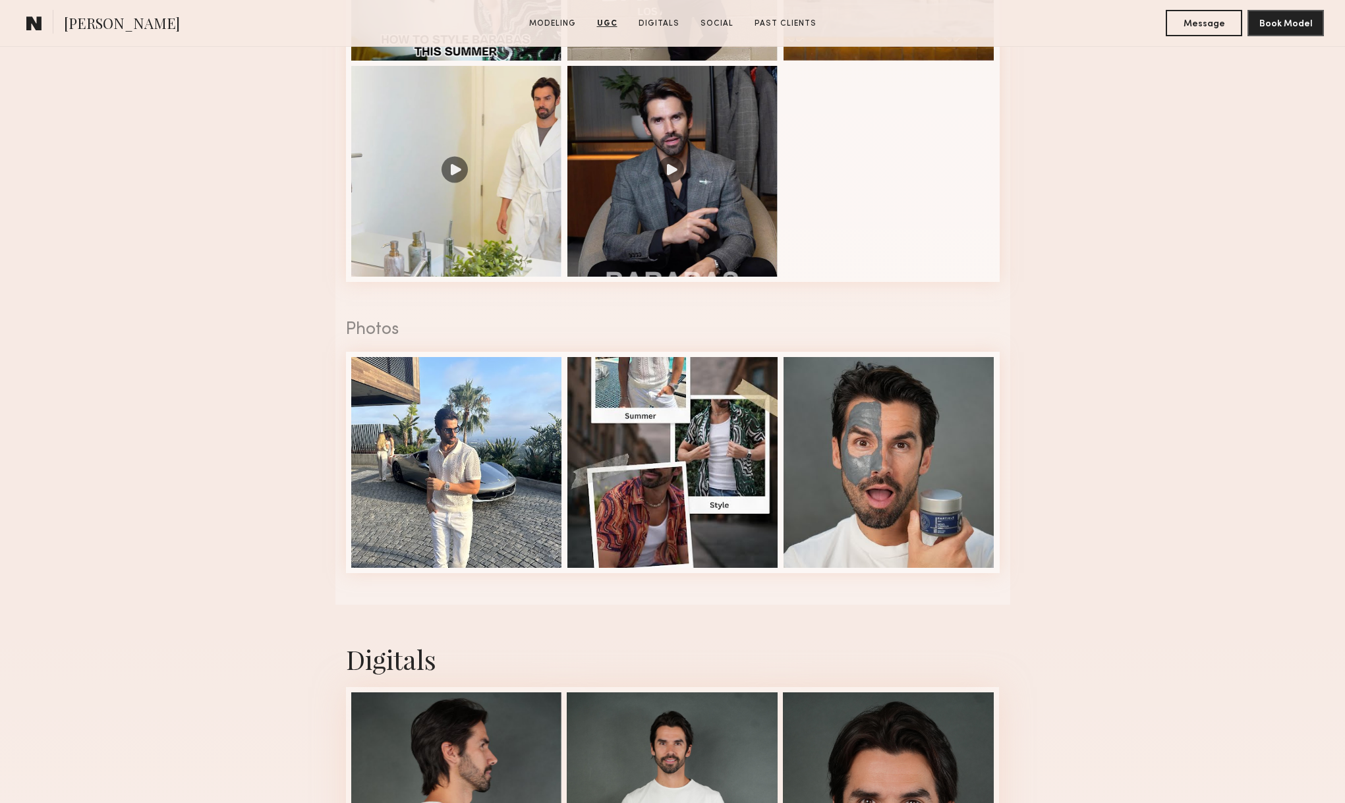
click at [391, 332] on div "Photos" at bounding box center [673, 330] width 654 height 17
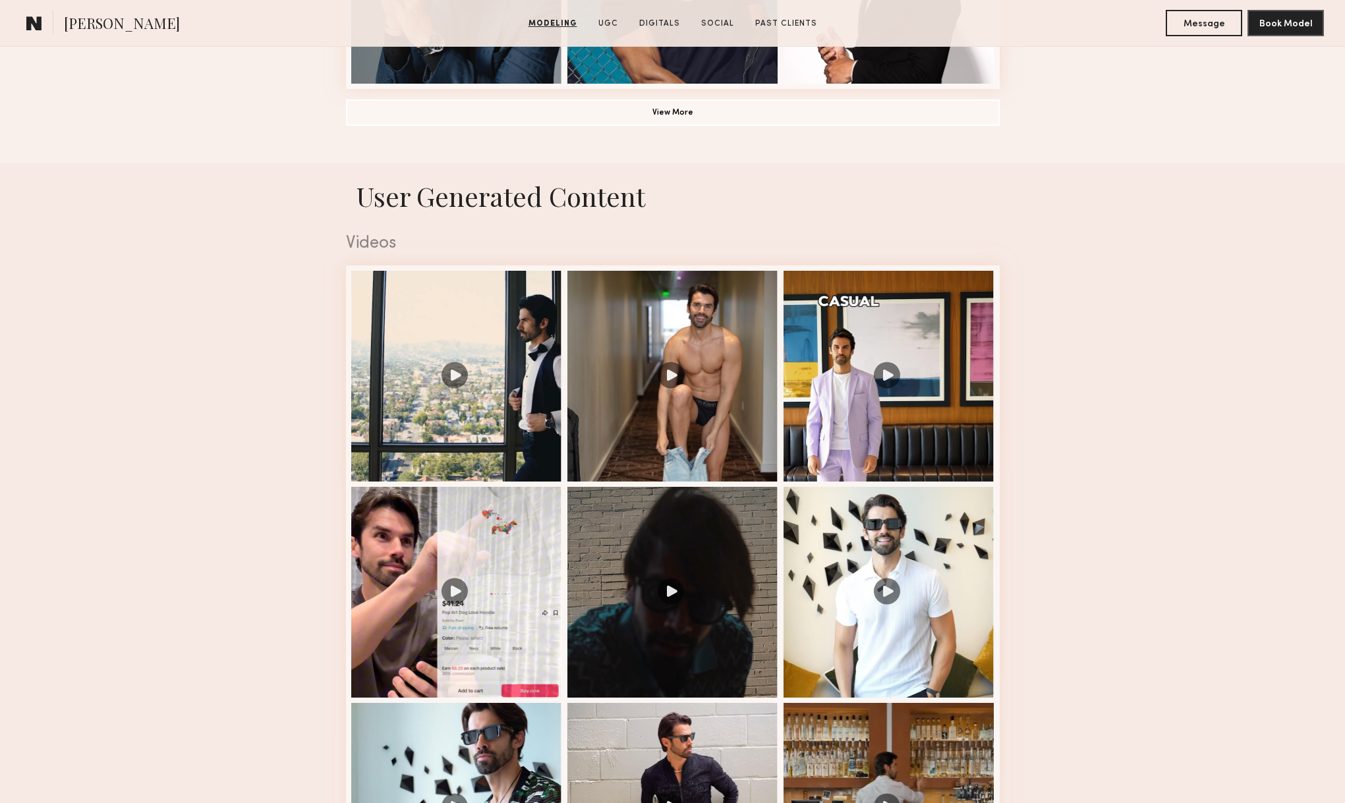
scroll to position [1232, 0]
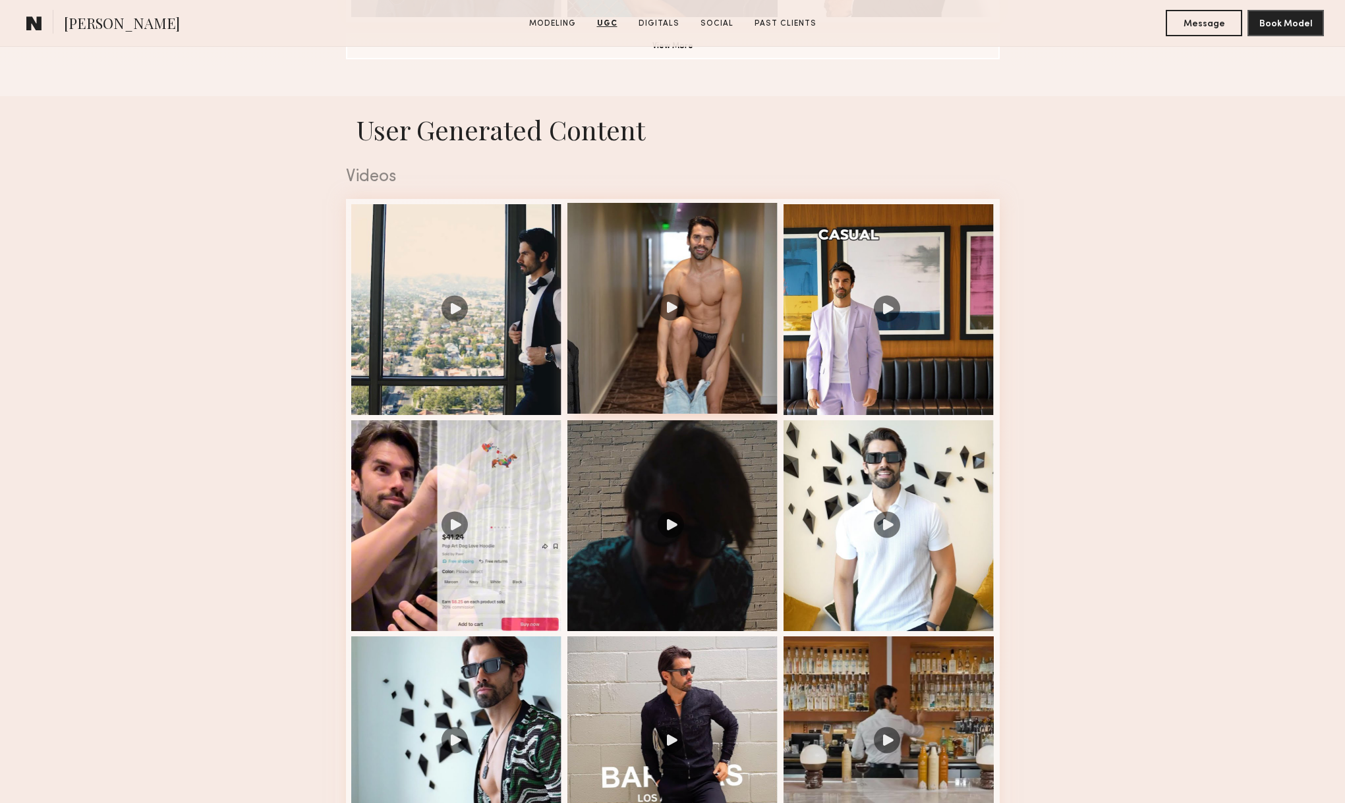
click at [677, 308] on div at bounding box center [672, 308] width 211 height 211
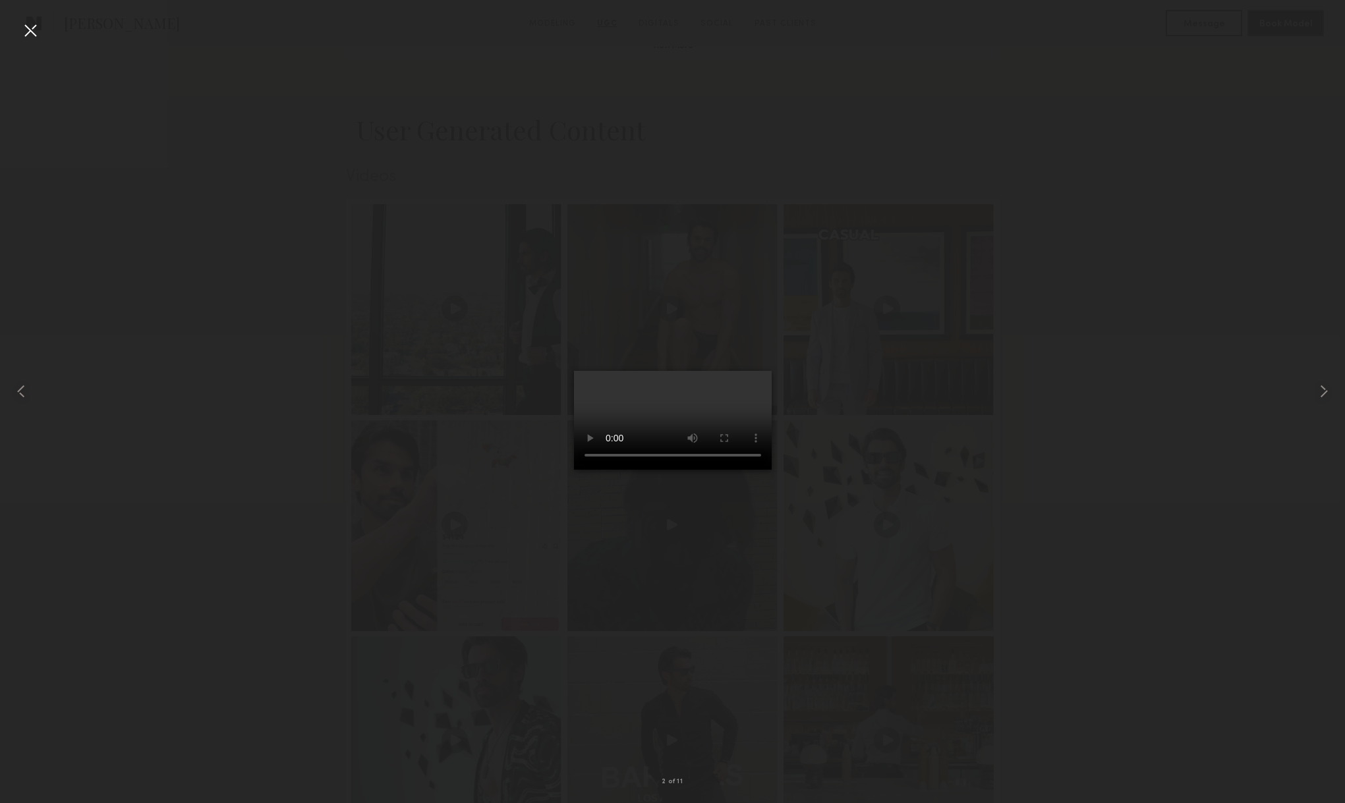
click at [1033, 295] on div at bounding box center [672, 391] width 1345 height 740
click at [1091, 156] on div at bounding box center [672, 391] width 1345 height 740
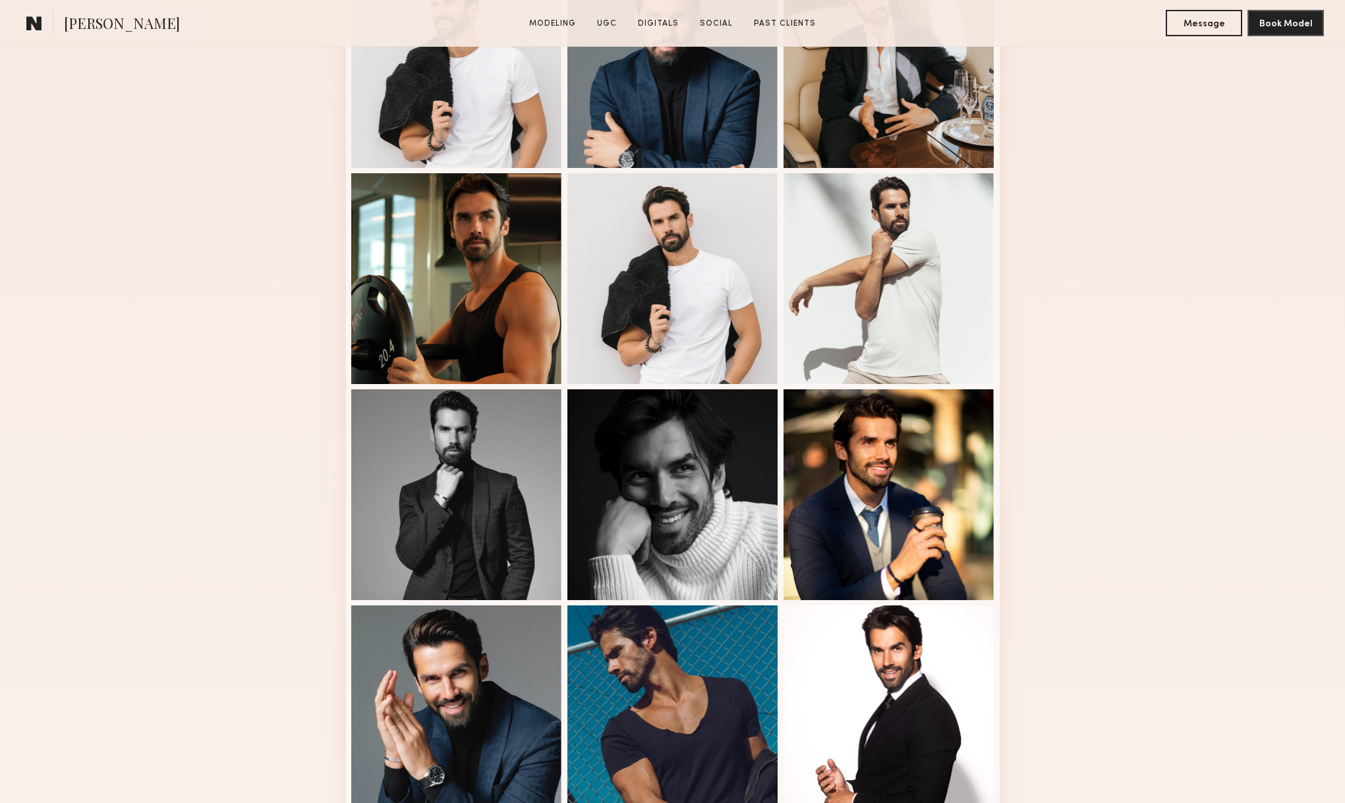
scroll to position [0, 0]
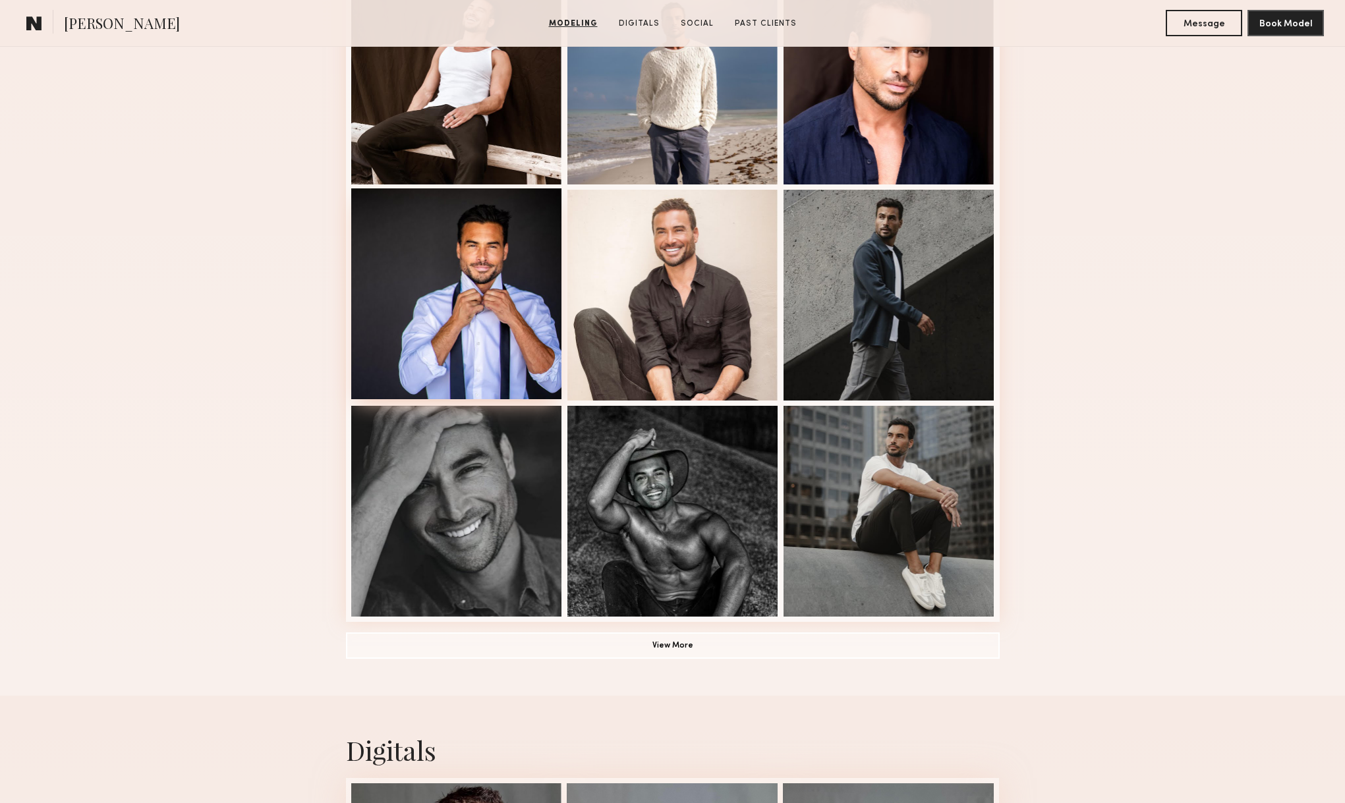
scroll to position [660, 0]
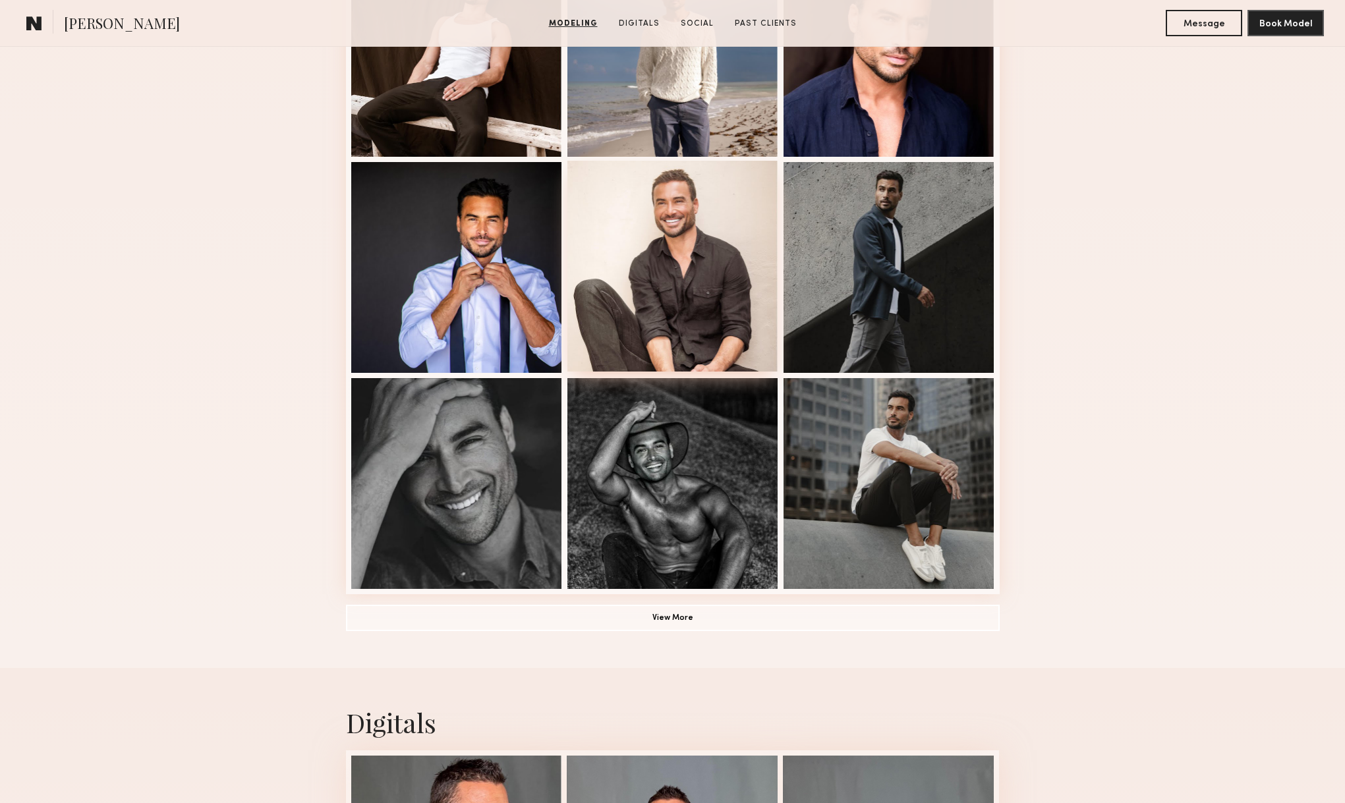
click at [698, 287] on div at bounding box center [672, 266] width 211 height 211
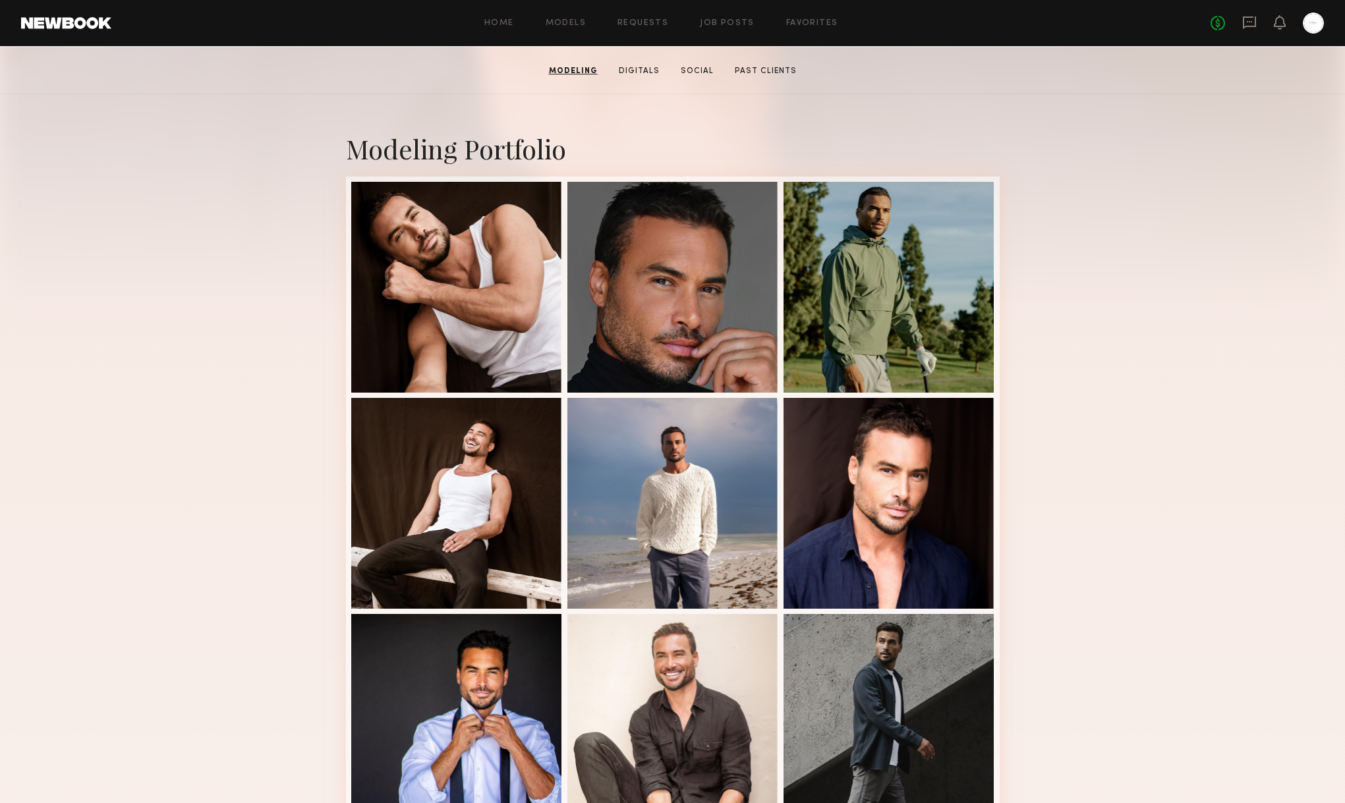
scroll to position [0, 0]
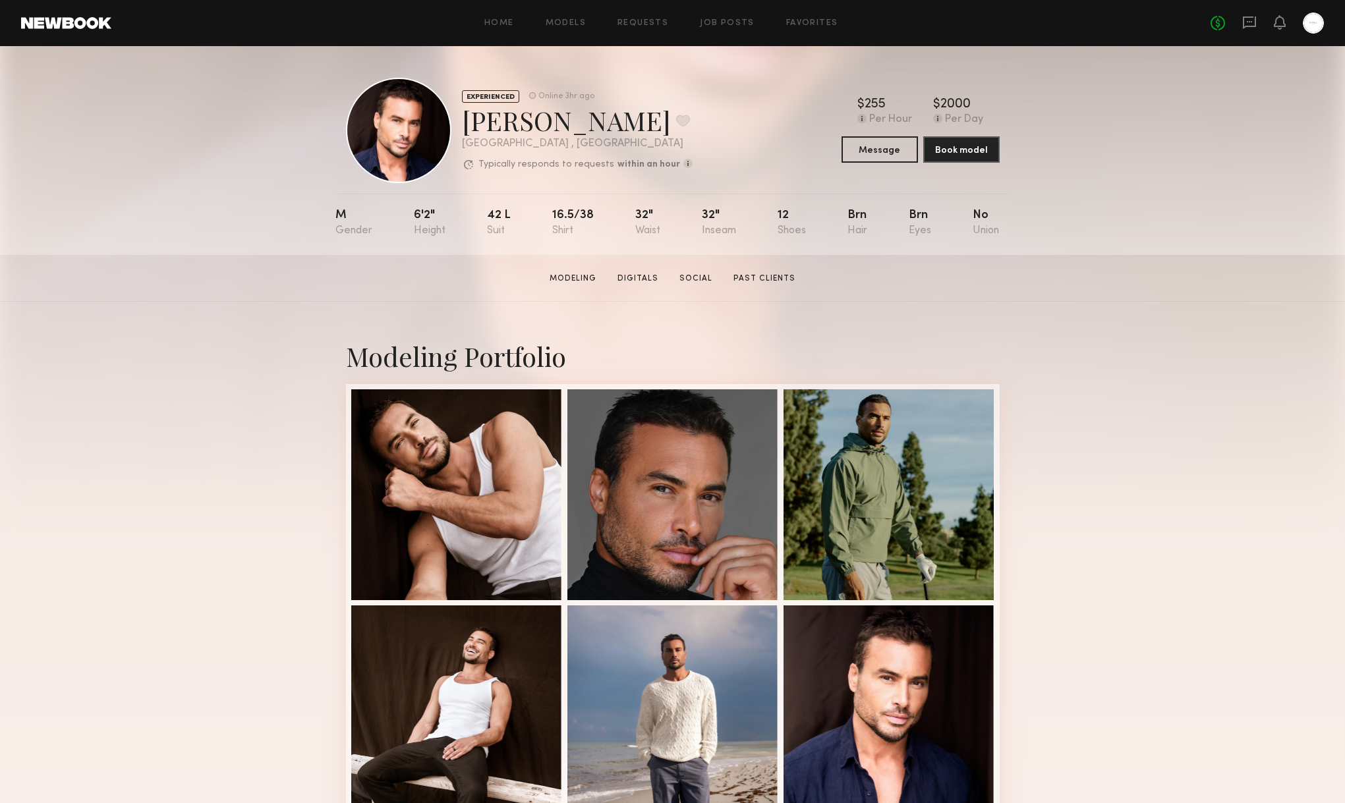
click at [488, 98] on div "EXPERIENCED" at bounding box center [490, 96] width 57 height 13
drag, startPoint x: 488, startPoint y: 98, endPoint x: 687, endPoint y: 169, distance: 211.6
click at [687, 169] on div "EXPERIENCED Online 3hr ago Chad M. Favorite Newport Beach , CA Typically respon…" at bounding box center [673, 130] width 654 height 105
click at [468, 138] on div "EXPERIENCED Online 3hr ago Chad M. Favorite Newport Beach , CA Typically respon…" at bounding box center [577, 131] width 231 height 82
click at [387, 120] on div at bounding box center [398, 130] width 105 height 105
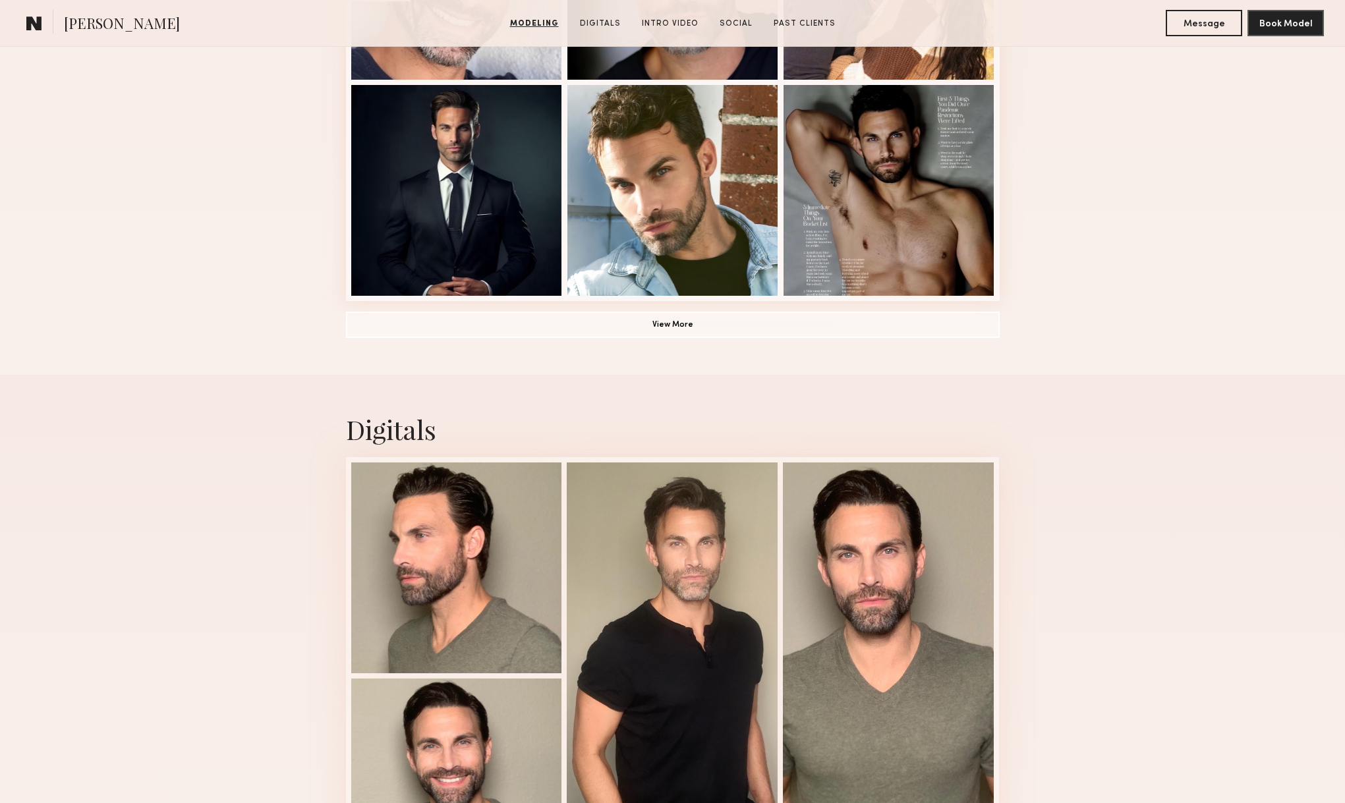
scroll to position [1021, 0]
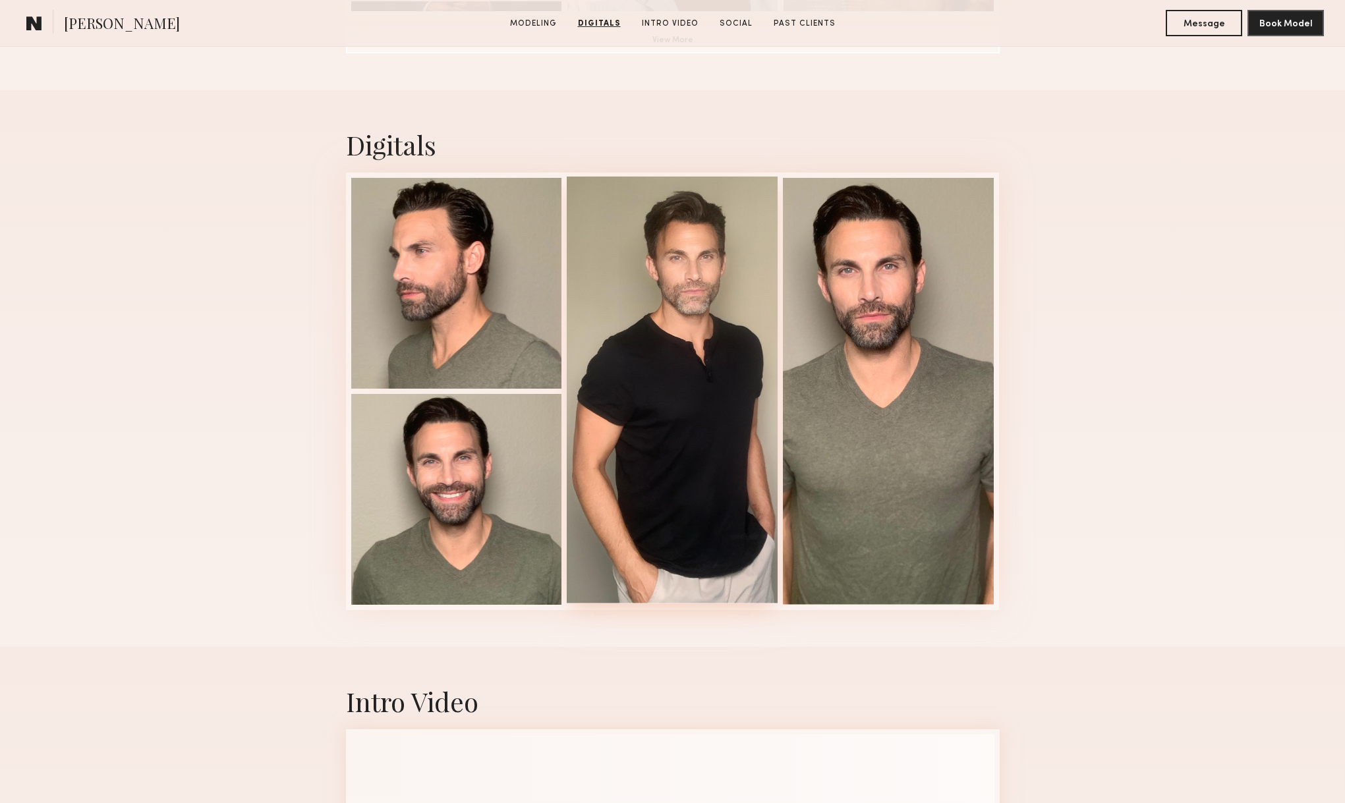
click at [690, 289] on div at bounding box center [672, 390] width 211 height 427
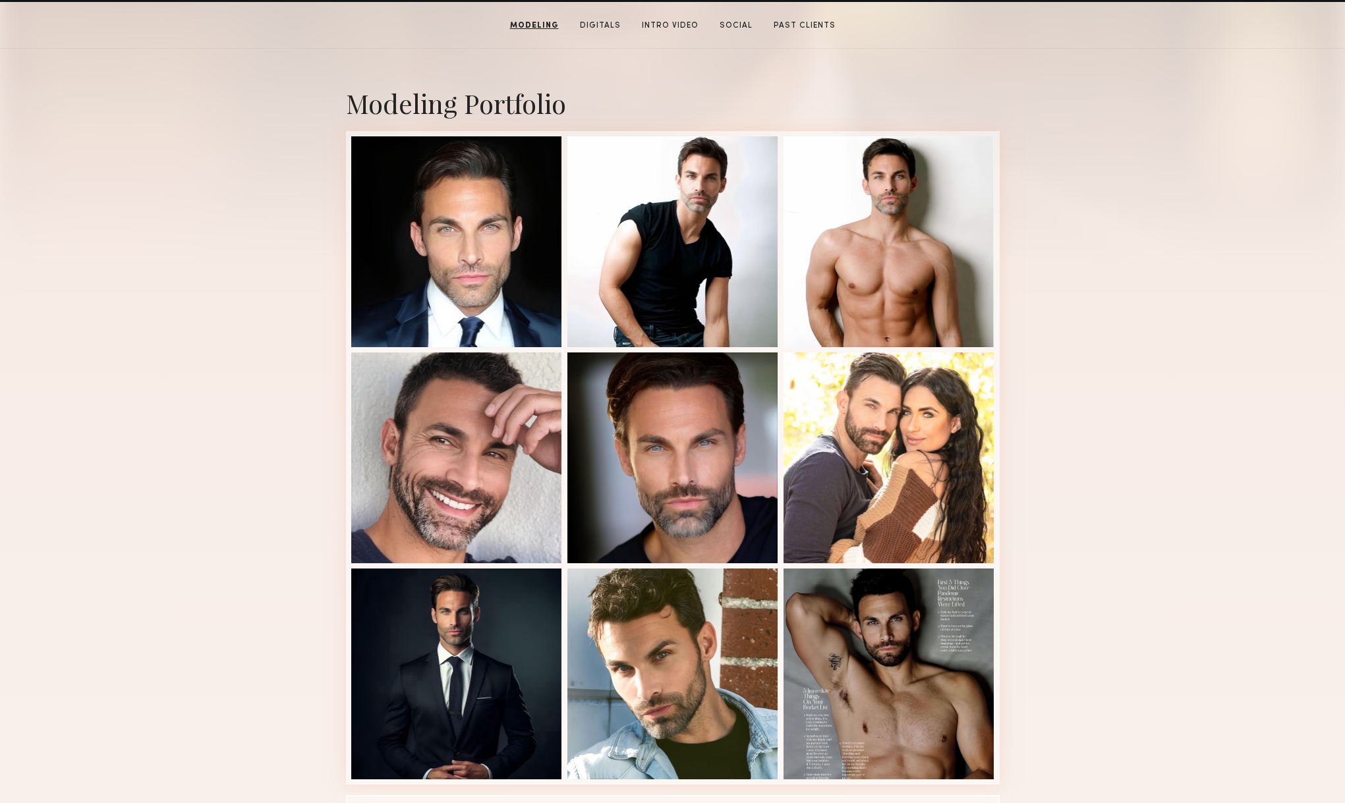
scroll to position [597, 0]
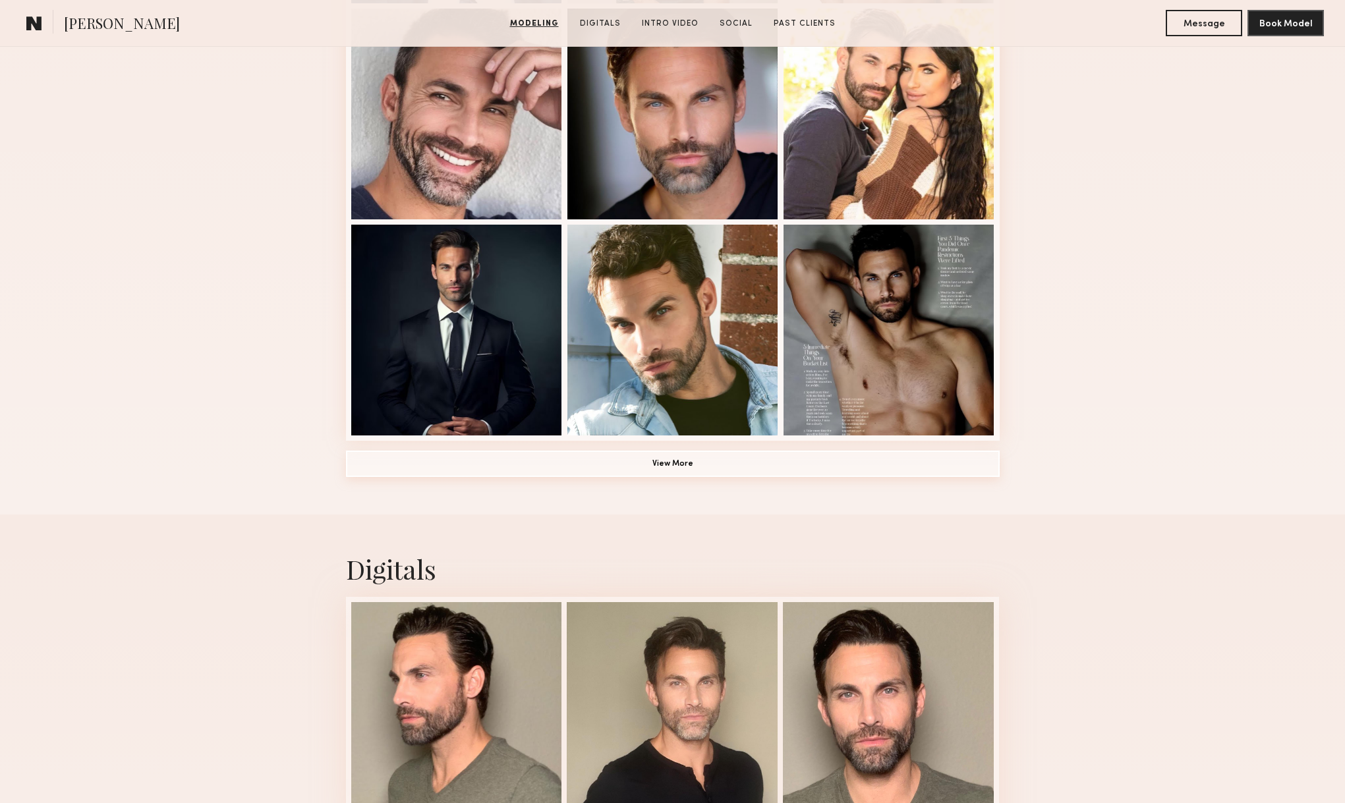
click at [717, 466] on button "View More" at bounding box center [673, 464] width 654 height 26
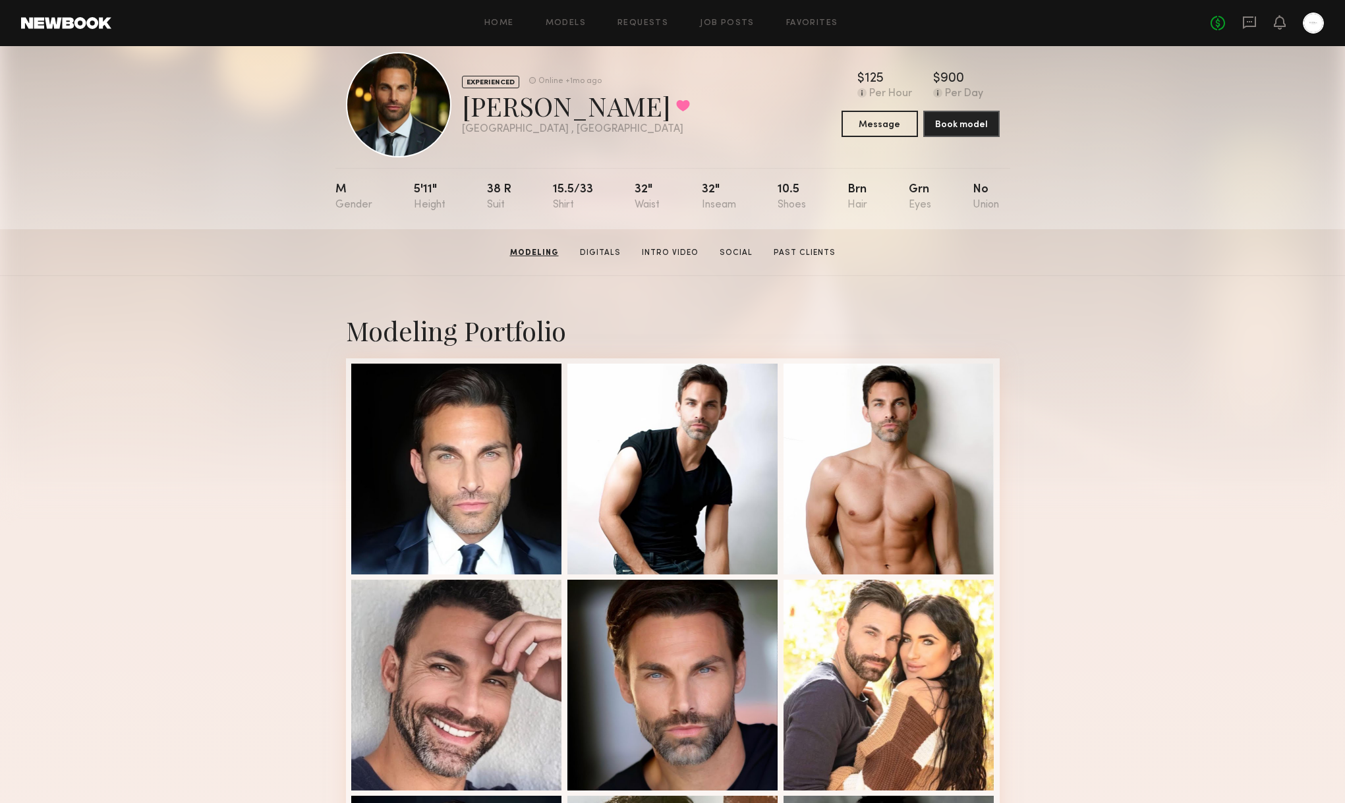
scroll to position [0, 0]
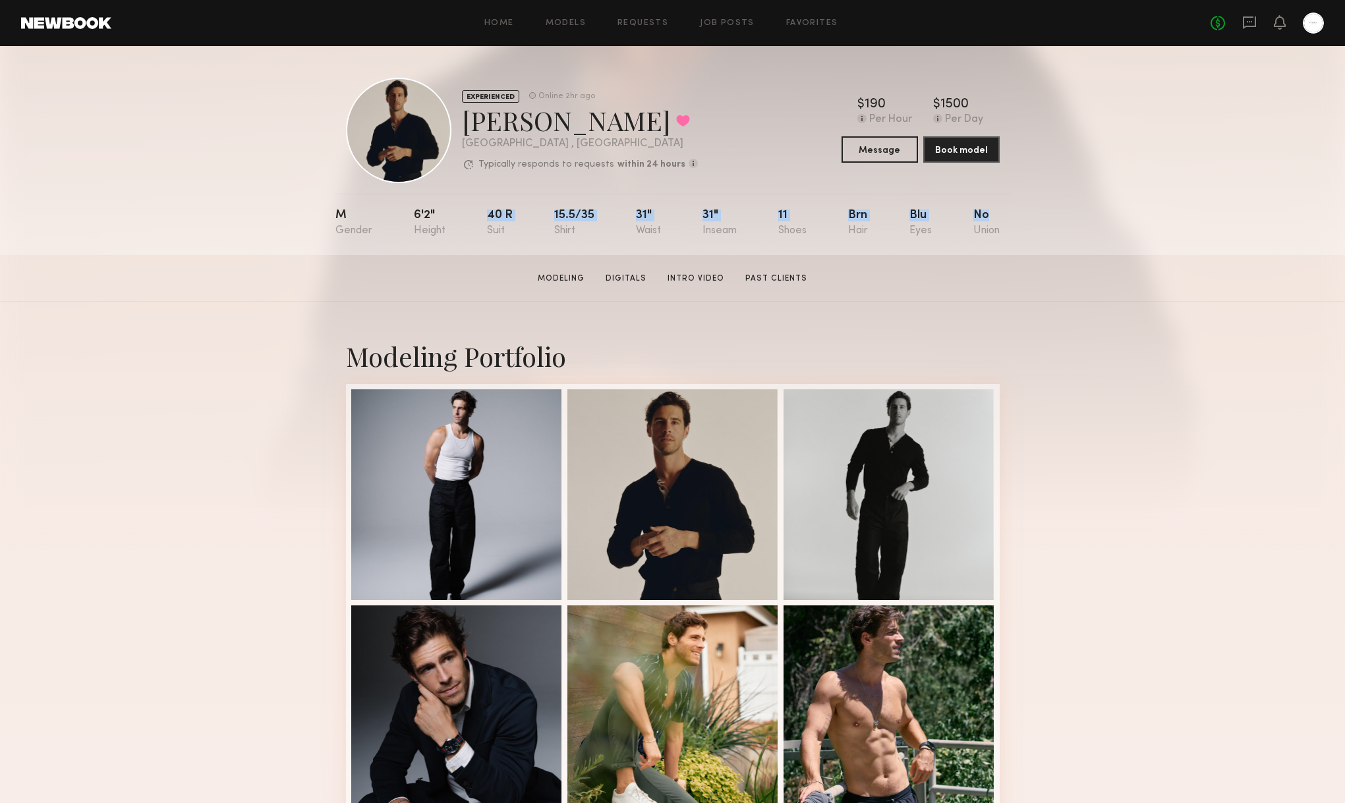
drag, startPoint x: 478, startPoint y: 212, endPoint x: 1006, endPoint y: 251, distance: 529.3
click at [1006, 251] on nb-model-profile-props "M 6'2" 40 r 15.5/35 31" 31" 11 Brn Blu No" at bounding box center [672, 224] width 675 height 61
drag, startPoint x: 1006, startPoint y: 251, endPoint x: 240, endPoint y: 217, distance: 766.4
click at [240, 217] on div "EXPERIENCED Online 2hr ago [PERSON_NAME] Favorited [GEOGRAPHIC_DATA] , [GEOGRAP…" at bounding box center [672, 150] width 1345 height 209
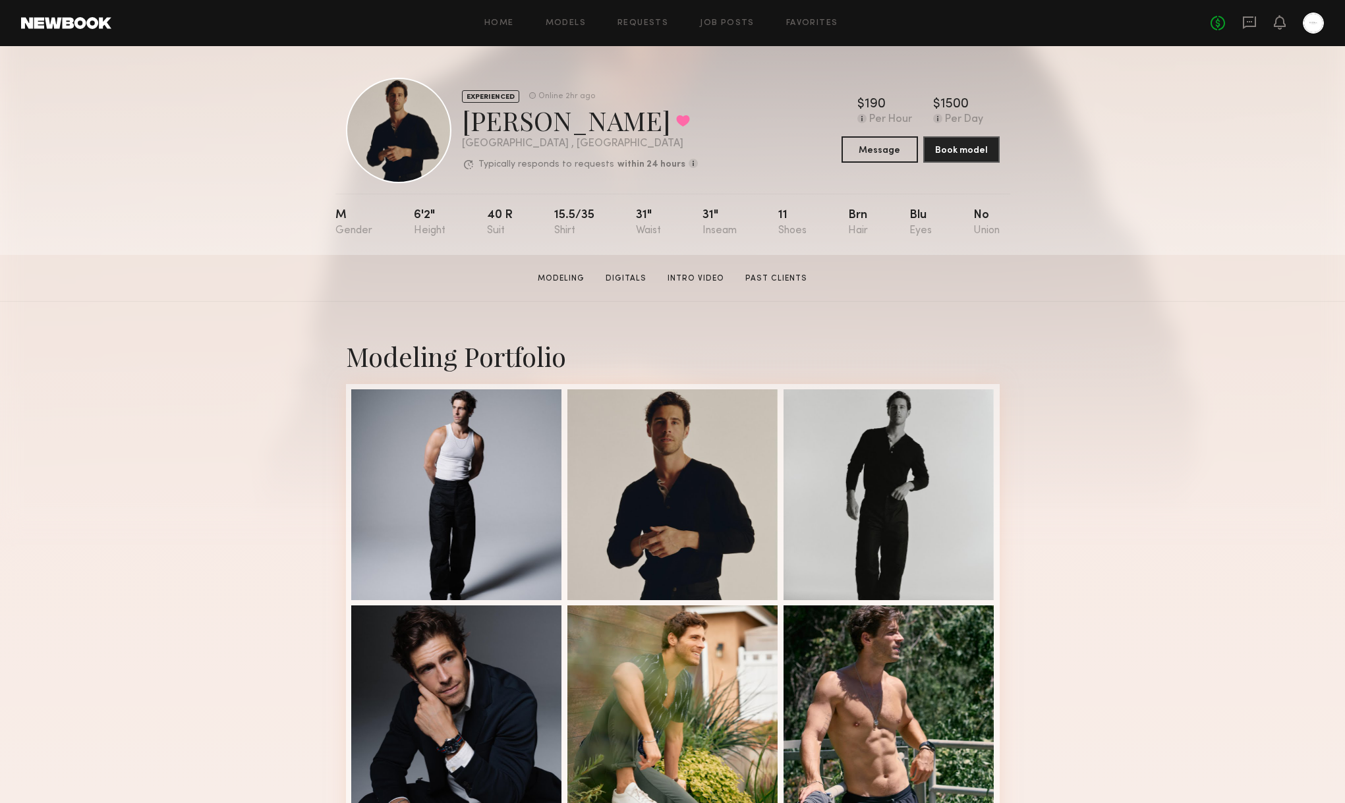
click at [240, 217] on div "EXPERIENCED Online 2hr ago [PERSON_NAME] Favorited [GEOGRAPHIC_DATA] , [GEOGRAP…" at bounding box center [672, 150] width 1345 height 209
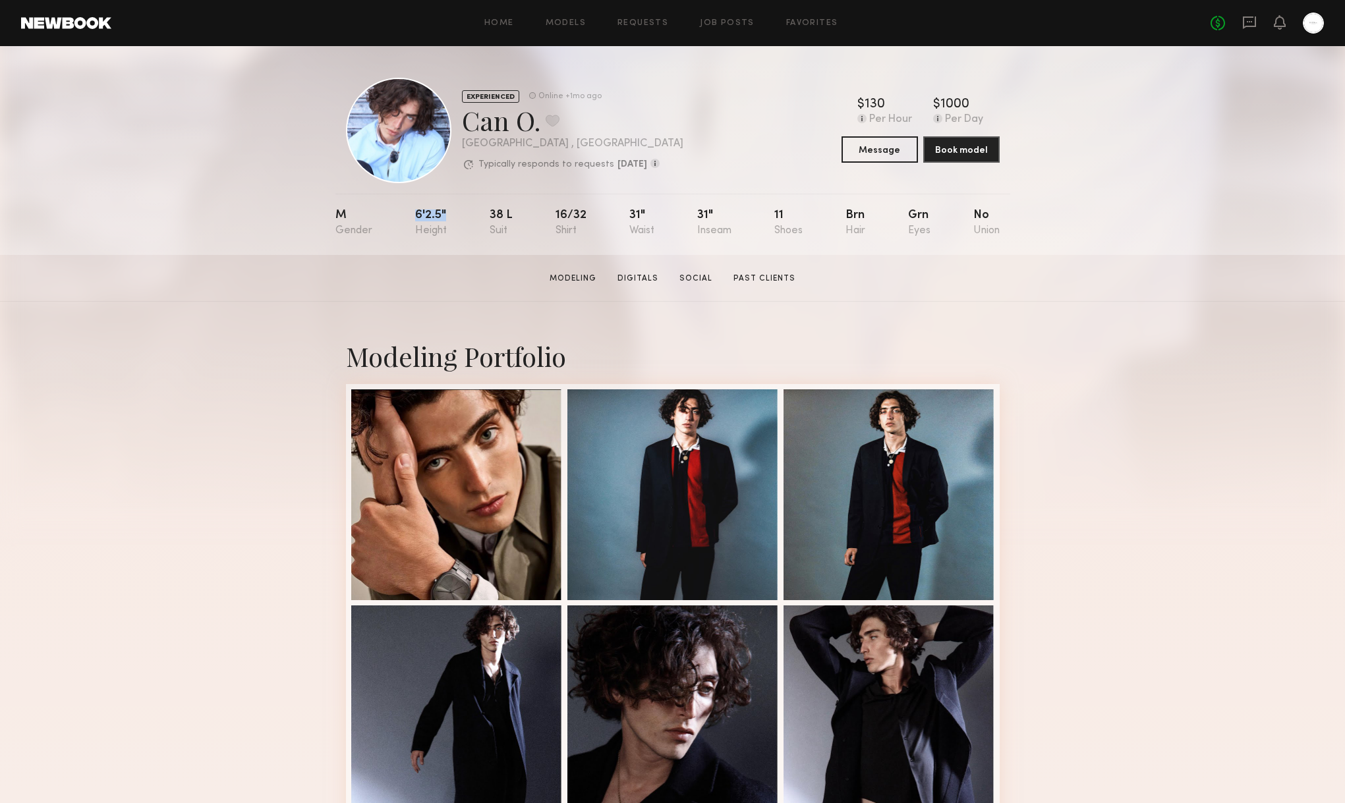
drag, startPoint x: 449, startPoint y: 235, endPoint x: 391, endPoint y: 213, distance: 62.2
click at [391, 213] on nb-model-profile-props "M 6'2.5" 38 l 16/32 31" 31" 11 Brn Grn No" at bounding box center [672, 224] width 675 height 61
click at [391, 213] on div "M 6'2.5" 38 l 16/32 31" 31" 11 Brn Grn No" at bounding box center [667, 224] width 664 height 61
drag, startPoint x: 391, startPoint y: 213, endPoint x: 546, endPoint y: 241, distance: 157.3
click at [546, 241] on nb-model-profile-props "M 6'2.5" 38 l 16/32 31" 31" 11 Brn Grn No" at bounding box center [672, 224] width 675 height 61
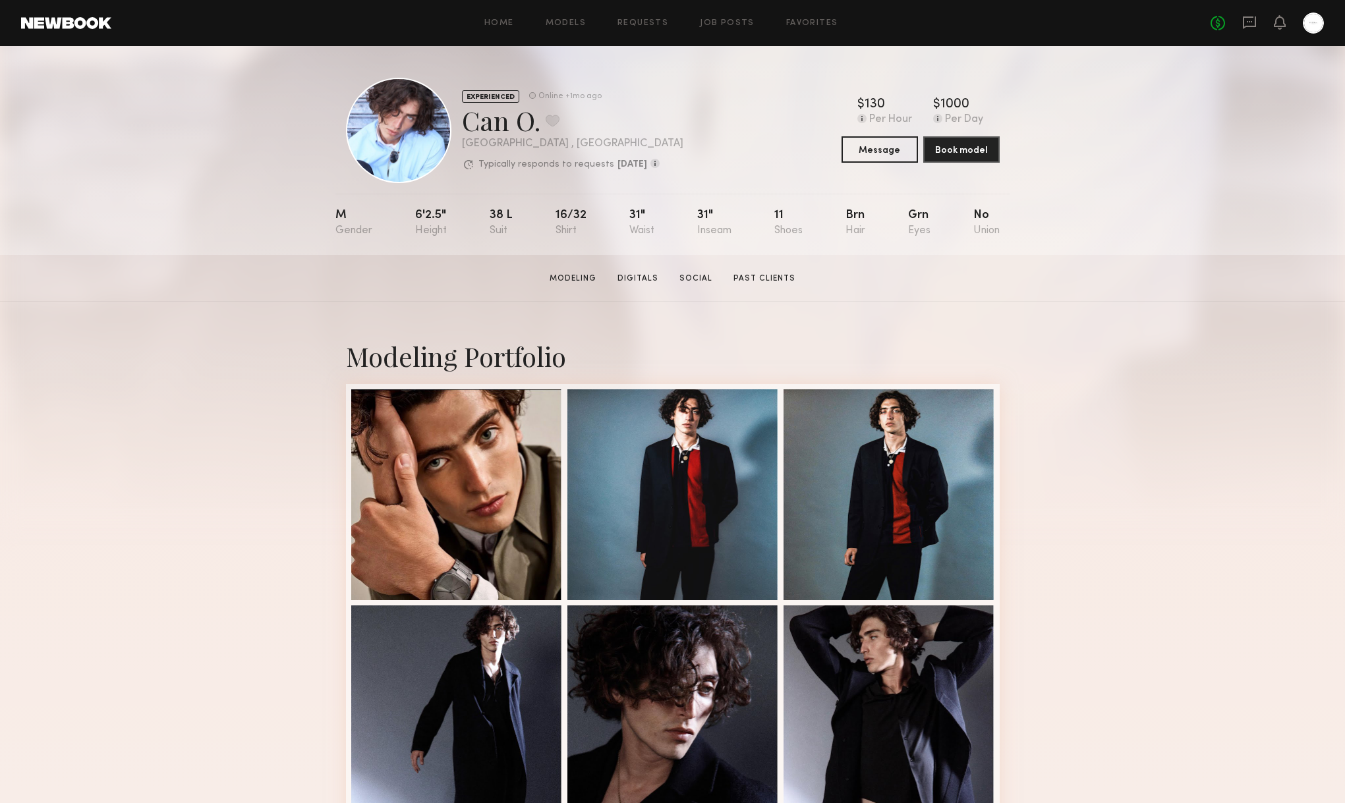
drag, startPoint x: 546, startPoint y: 241, endPoint x: 594, endPoint y: 239, distance: 48.1
click at [548, 240] on div "M 6'2.5" 38 l 16/32 31" 31" 11 Brn Grn No" at bounding box center [667, 224] width 664 height 61
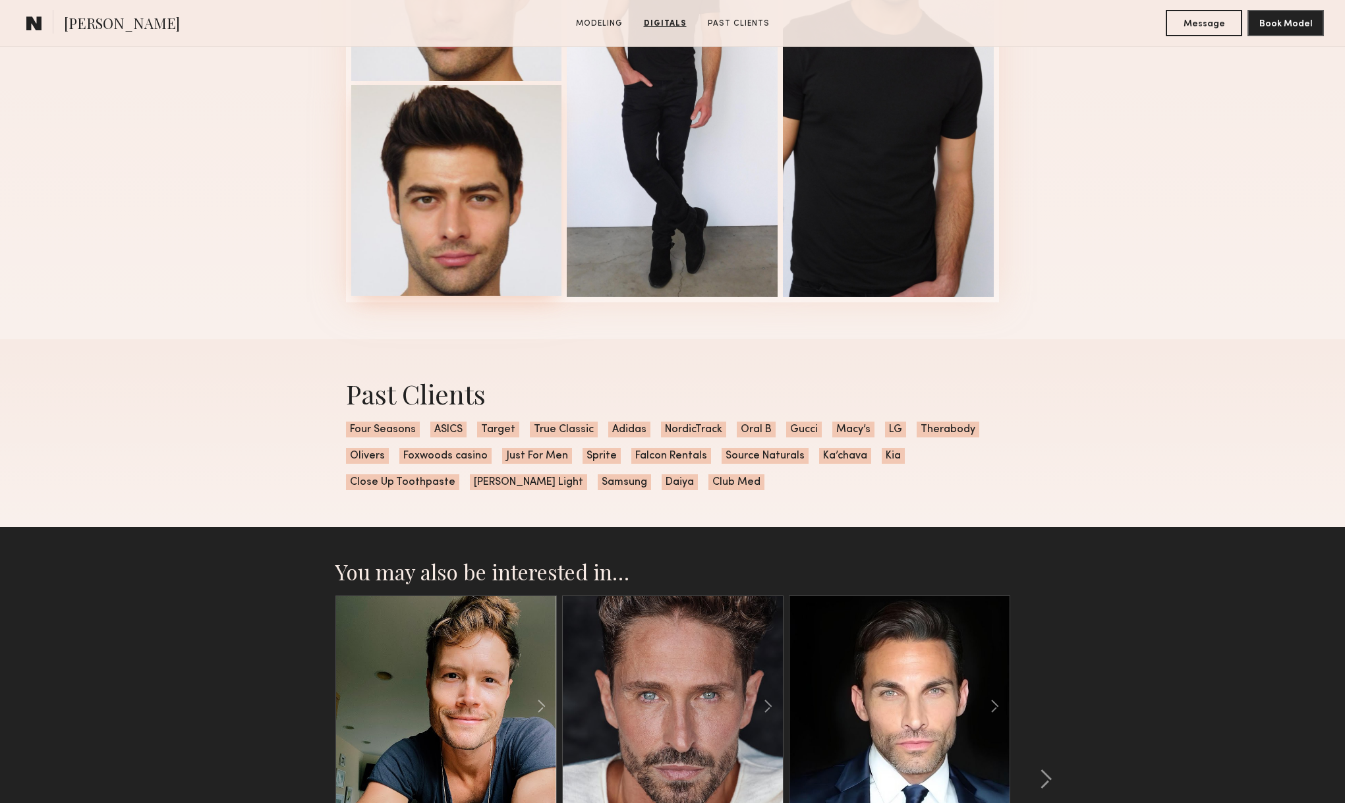
scroll to position [1681, 0]
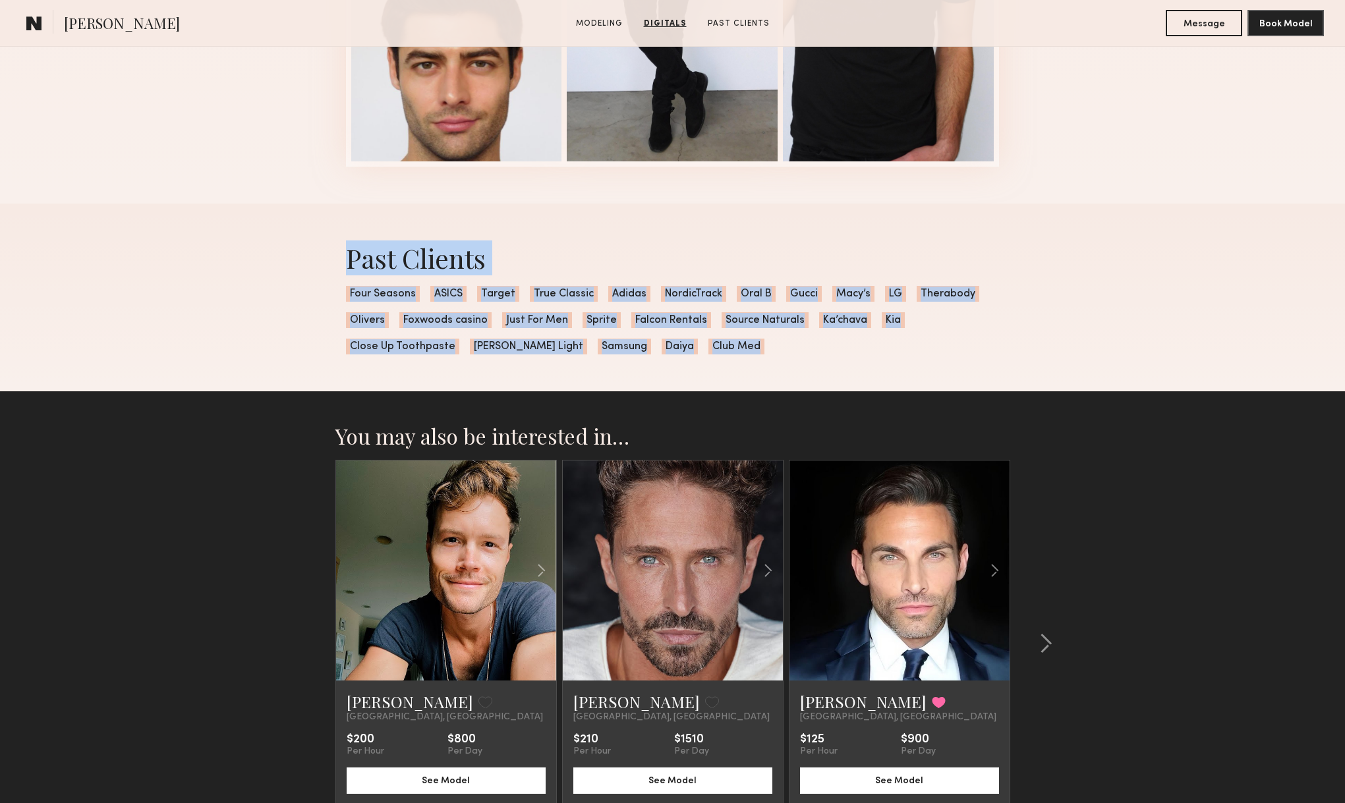
drag, startPoint x: 788, startPoint y: 353, endPoint x: 295, endPoint y: 262, distance: 501.1
click at [295, 262] on div "Past Clients Four Seasons ASICS Target True Classic Adidas NordicTrack Oral B G…" at bounding box center [672, 298] width 1345 height 188
click at [299, 262] on div "Past Clients Four Seasons ASICS Target True Classic Adidas NordicTrack Oral B G…" at bounding box center [672, 298] width 1345 height 188
drag, startPoint x: 299, startPoint y: 262, endPoint x: 789, endPoint y: 348, distance: 497.0
click at [789, 348] on div "Past Clients Four Seasons ASICS Target True Classic Adidas NordicTrack Oral B G…" at bounding box center [672, 298] width 1345 height 188
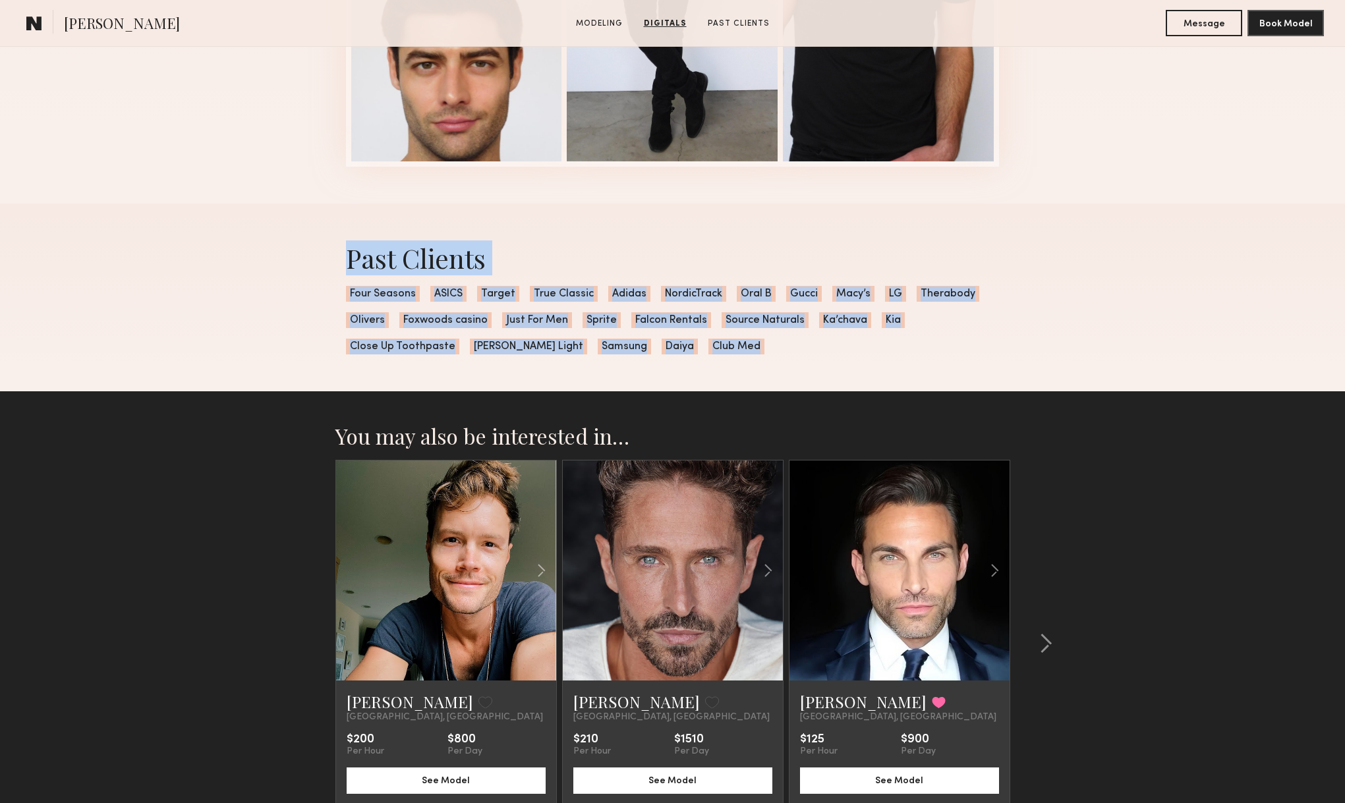
click at [789, 348] on div "Past Clients Four Seasons ASICS Target True Classic Adidas NordicTrack Oral B G…" at bounding box center [672, 298] width 675 height 188
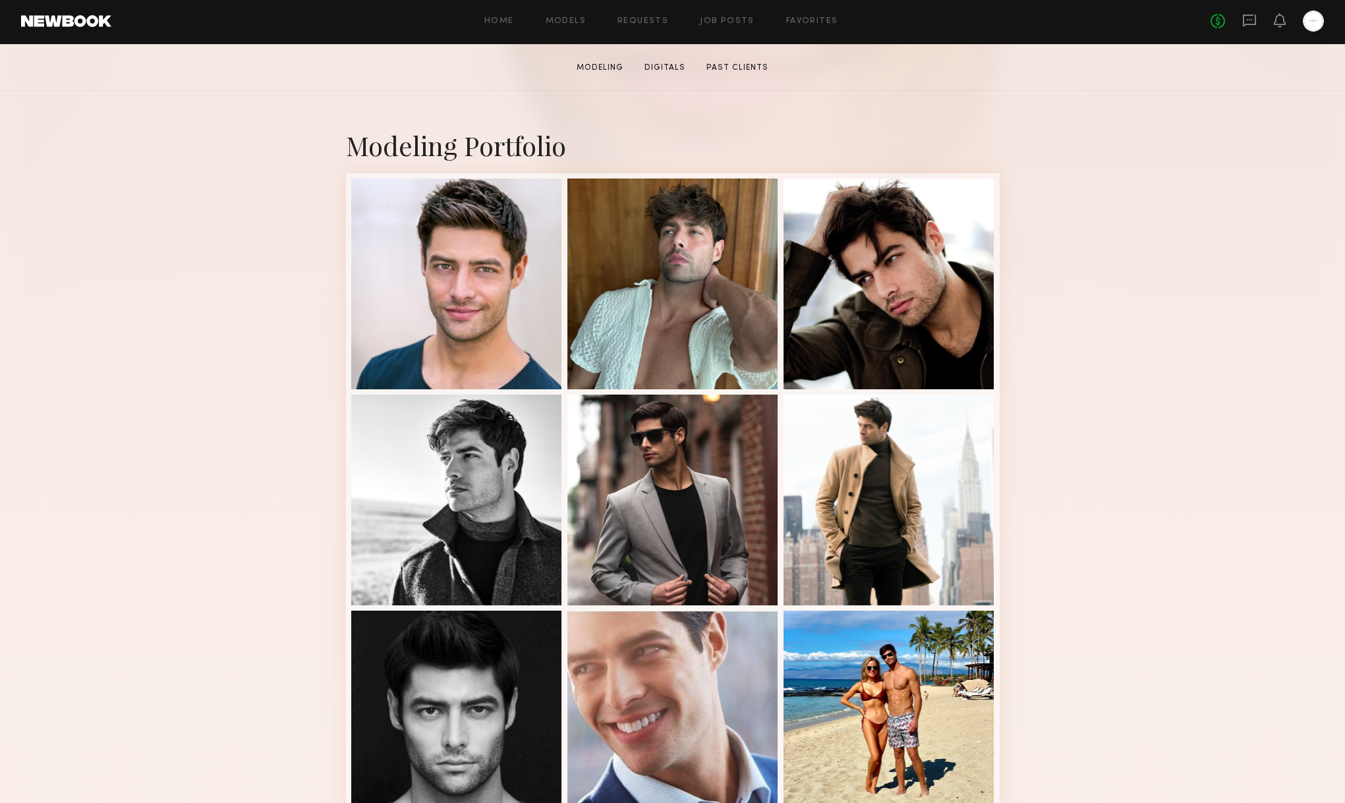
scroll to position [213, 0]
